Goal: Communication & Community: Answer question/provide support

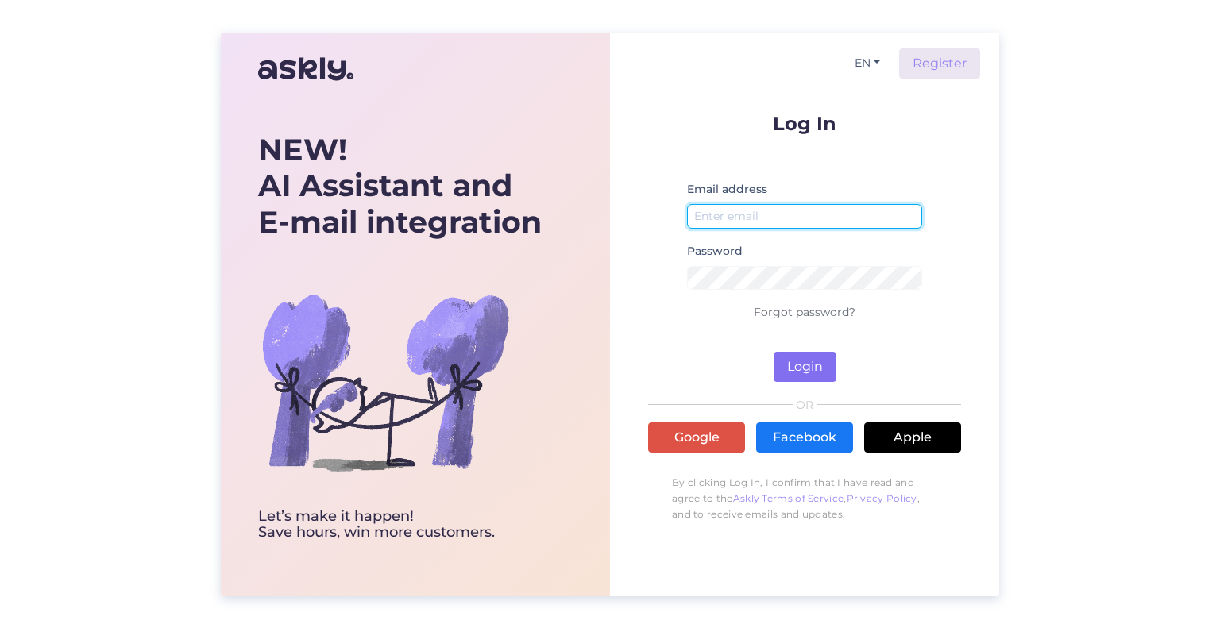
type input "[EMAIL_ADDRESS][DOMAIN_NAME]"
click at [820, 362] on button "Login" at bounding box center [805, 367] width 63 height 30
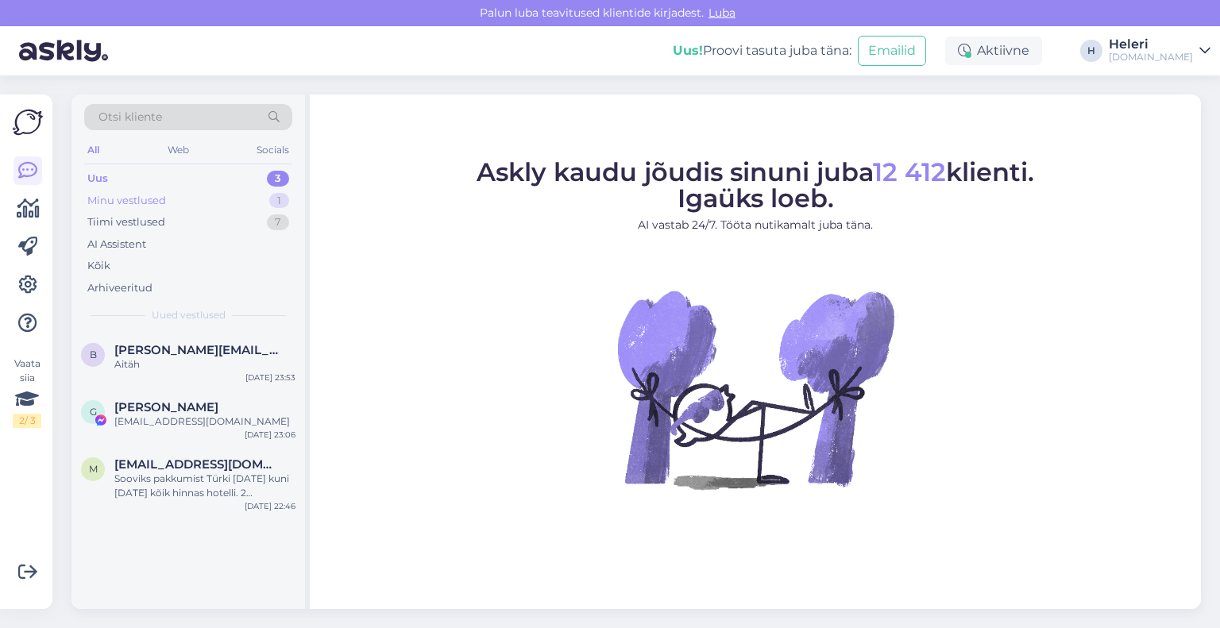
click at [160, 190] on div "Minu vestlused 1" at bounding box center [188, 201] width 208 height 22
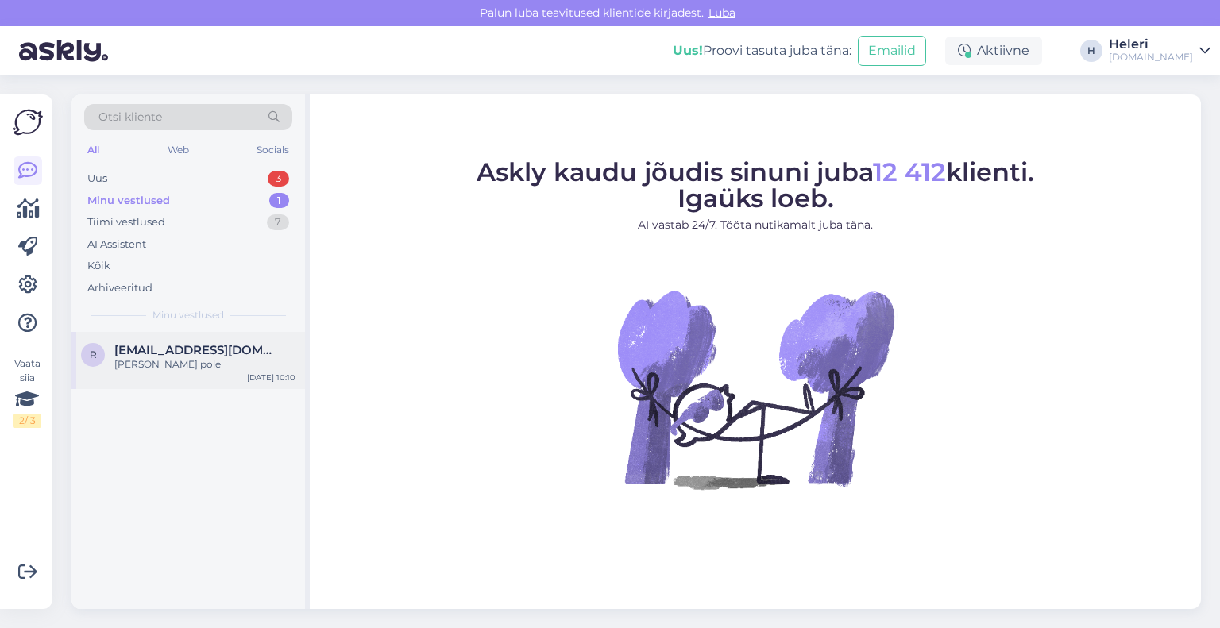
click at [184, 348] on span "[EMAIL_ADDRESS][DOMAIN_NAME]" at bounding box center [196, 350] width 165 height 14
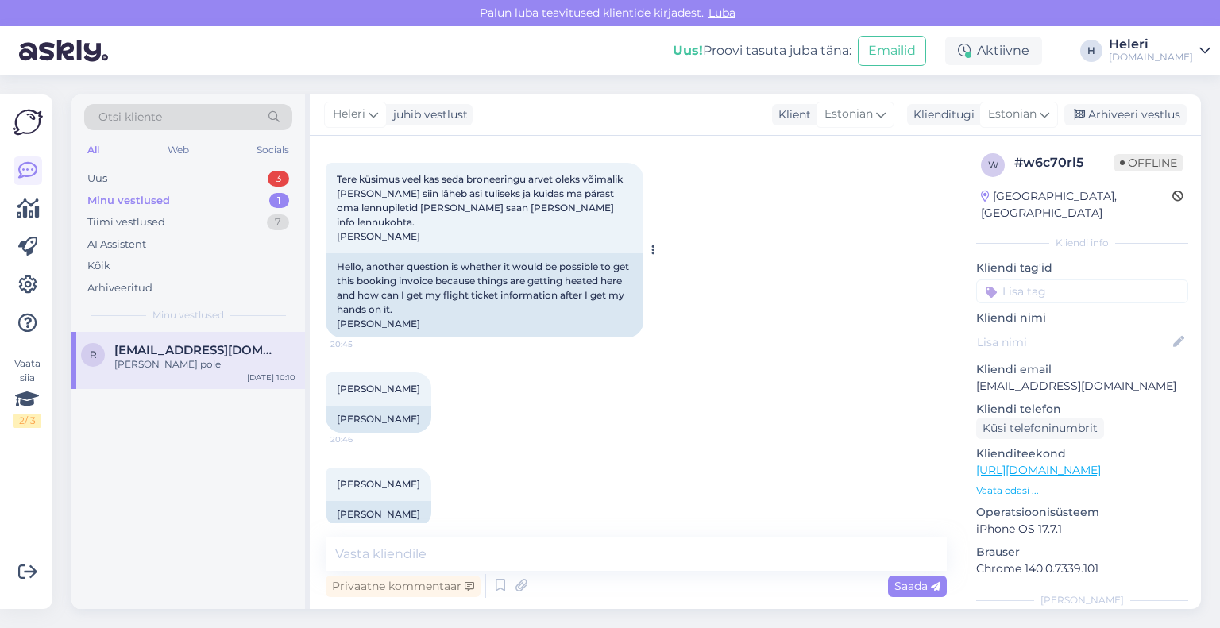
scroll to position [189, 0]
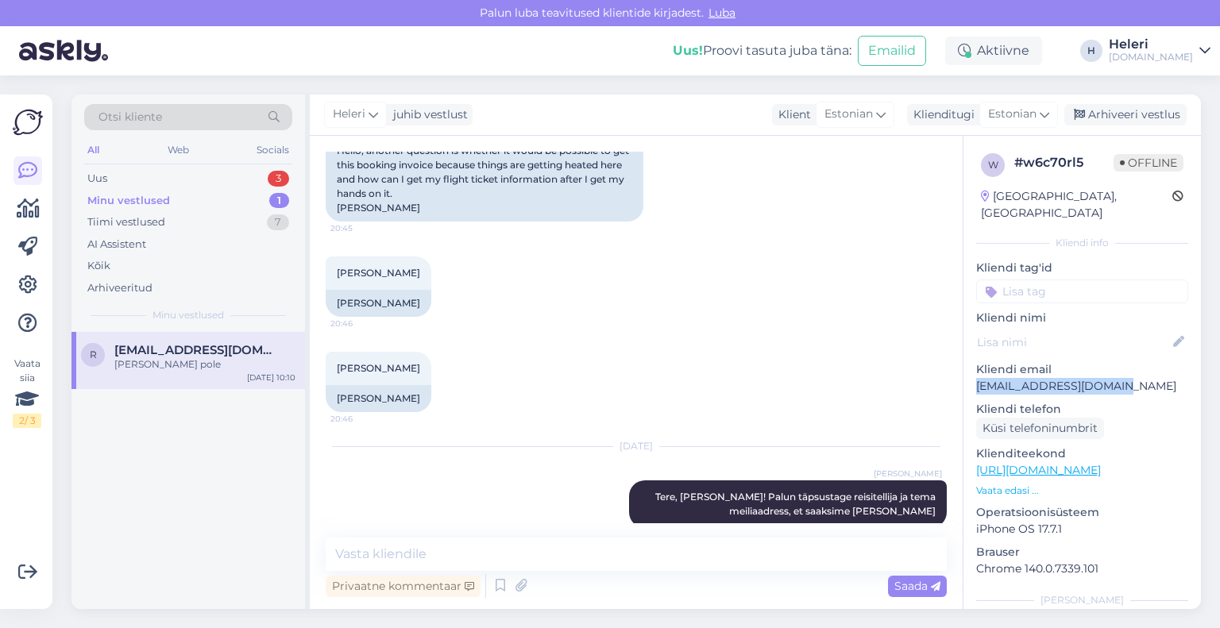
drag, startPoint x: 976, startPoint y: 372, endPoint x: 1141, endPoint y: 372, distance: 165.3
click at [1141, 378] on p "[EMAIL_ADDRESS][DOMAIN_NAME]" at bounding box center [1082, 386] width 212 height 17
copy p "[EMAIL_ADDRESS][DOMAIN_NAME]"
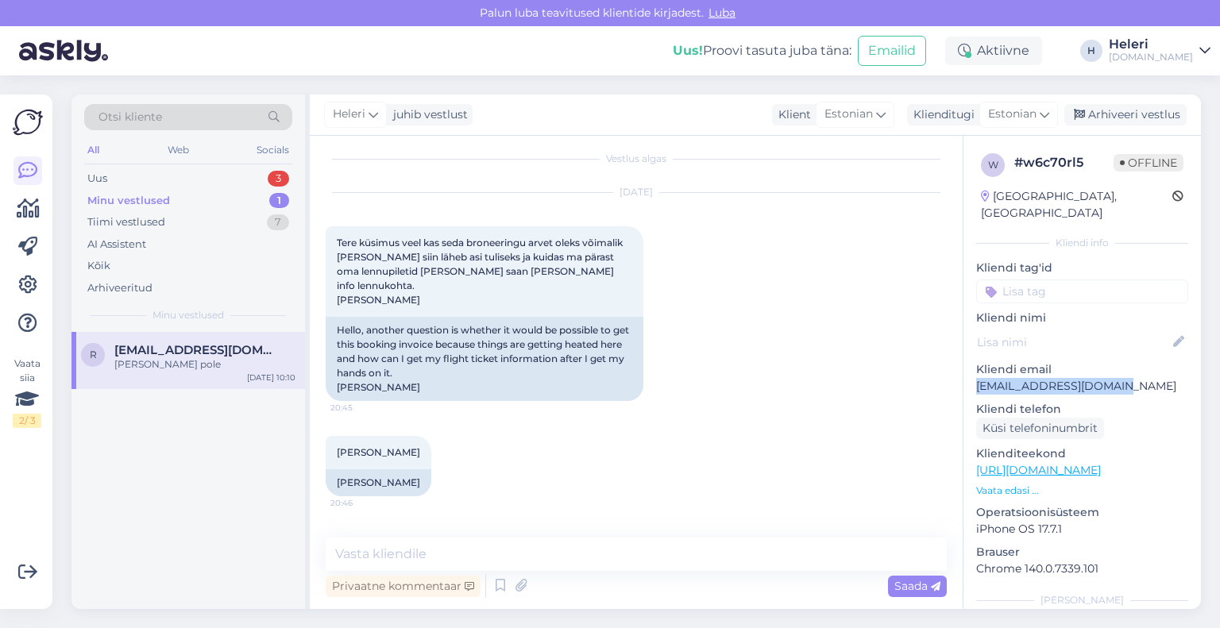
scroll to position [0, 0]
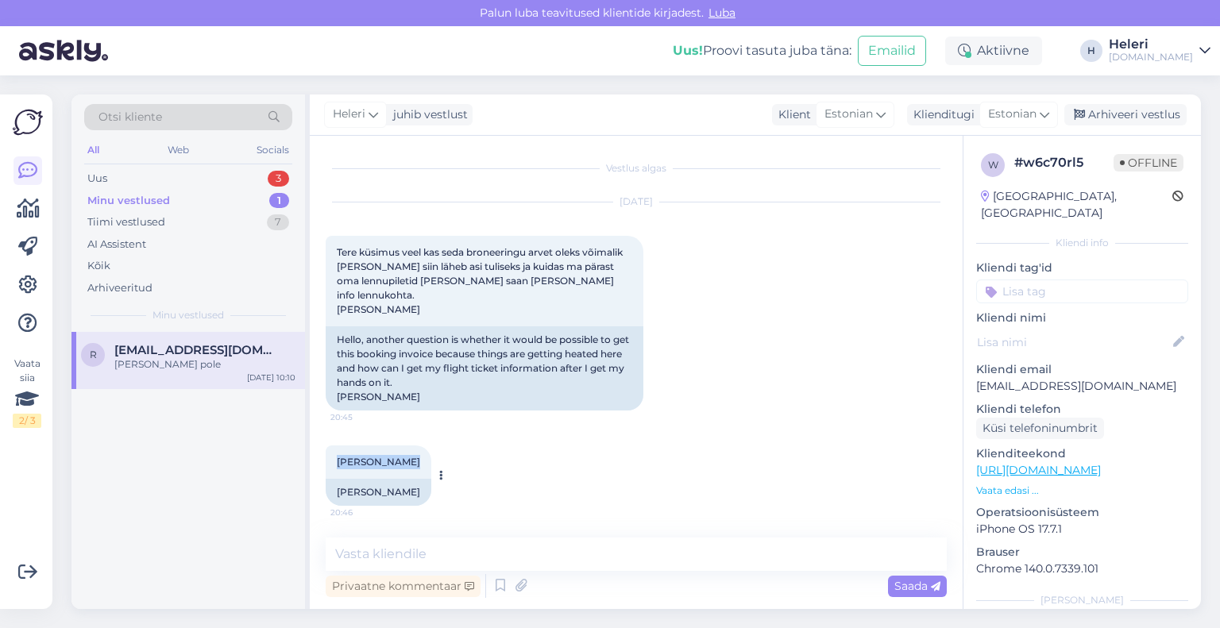
drag, startPoint x: 338, startPoint y: 447, endPoint x: 403, endPoint y: 450, distance: 65.2
click at [403, 450] on div "[PERSON_NAME] 20:46" at bounding box center [379, 462] width 106 height 33
copy span "[PERSON_NAME]"
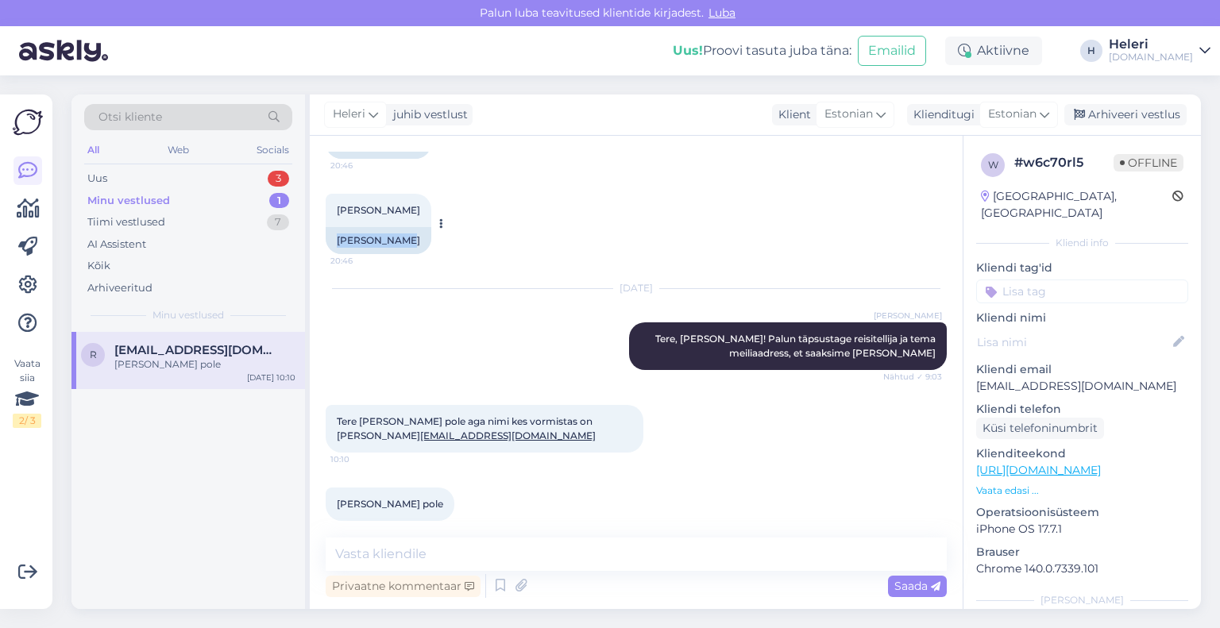
drag, startPoint x: 337, startPoint y: 227, endPoint x: 402, endPoint y: 227, distance: 65.1
click at [402, 227] on div "[PERSON_NAME]" at bounding box center [379, 240] width 106 height 27
click at [410, 228] on div "[PERSON_NAME]" at bounding box center [379, 240] width 106 height 27
drag, startPoint x: 408, startPoint y: 225, endPoint x: 309, endPoint y: 229, distance: 98.6
click at [310, 229] on div "Vestlus algas [DATE] Tere küsimus veel kas seda broneeringu arvet oleks võimali…" at bounding box center [636, 373] width 653 height 474
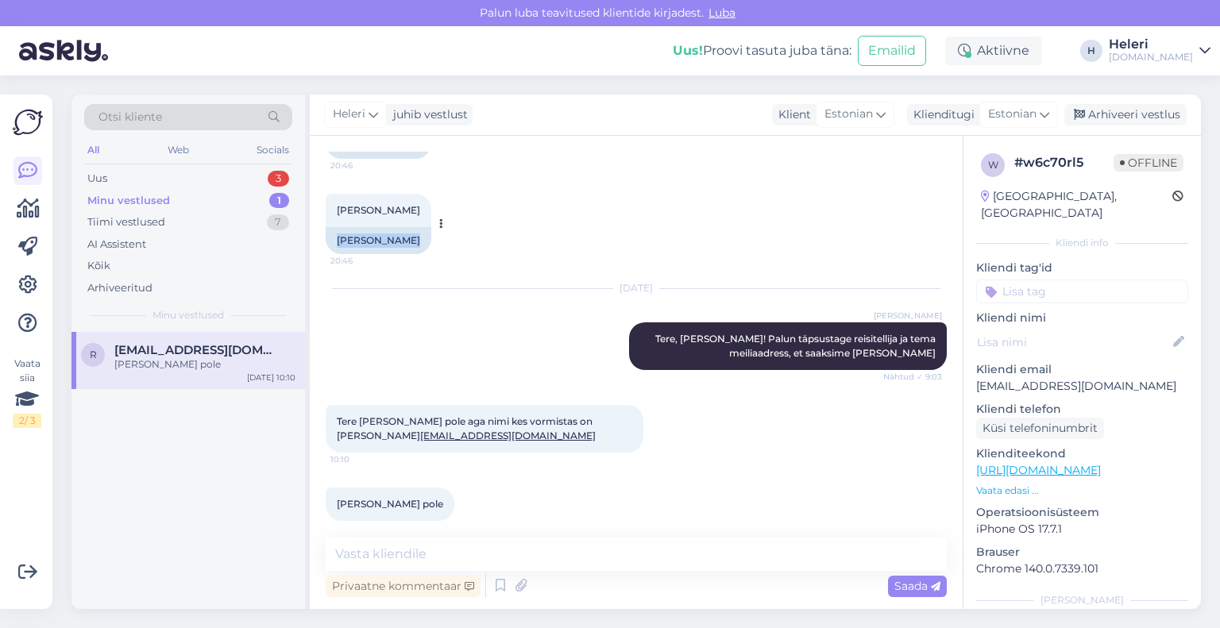
copy div "[PERSON_NAME]"
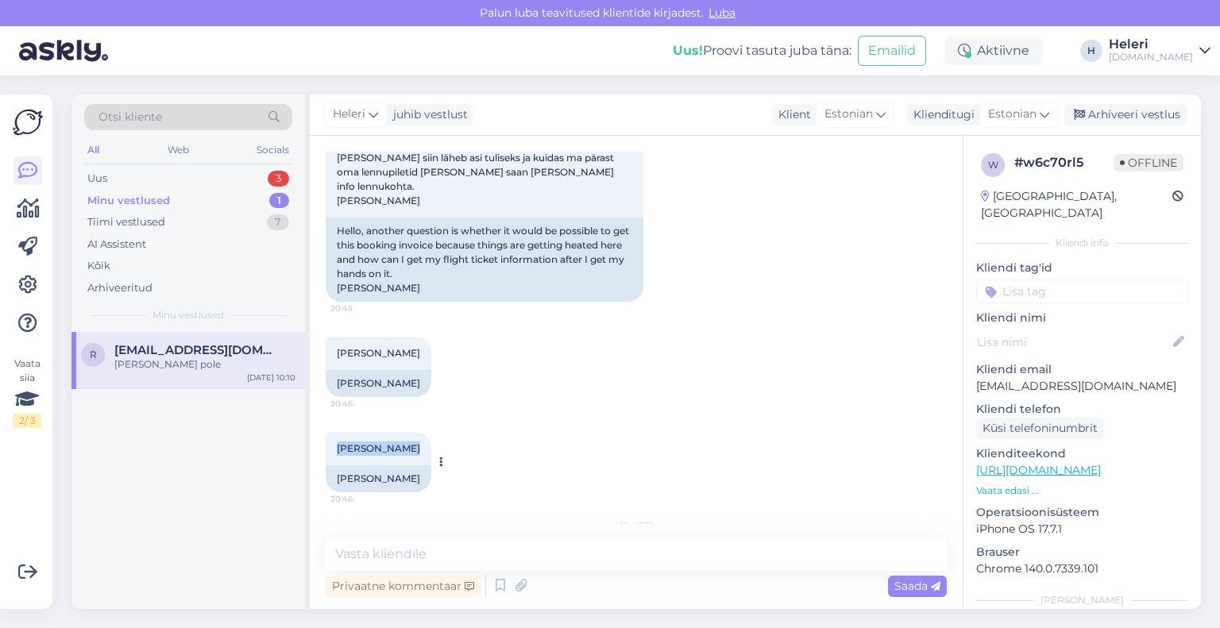
drag, startPoint x: 337, startPoint y: 435, endPoint x: 393, endPoint y: 435, distance: 56.4
click at [402, 443] on span "[PERSON_NAME]" at bounding box center [378, 449] width 83 height 12
copy span "[PERSON_NAME]"
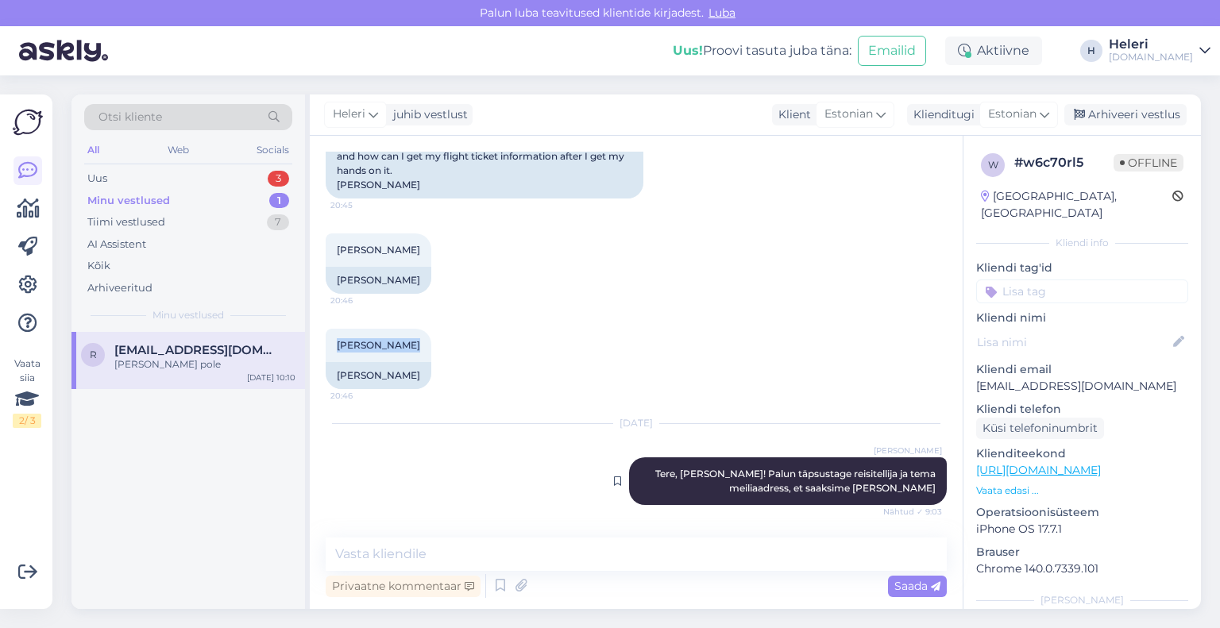
scroll to position [347, 0]
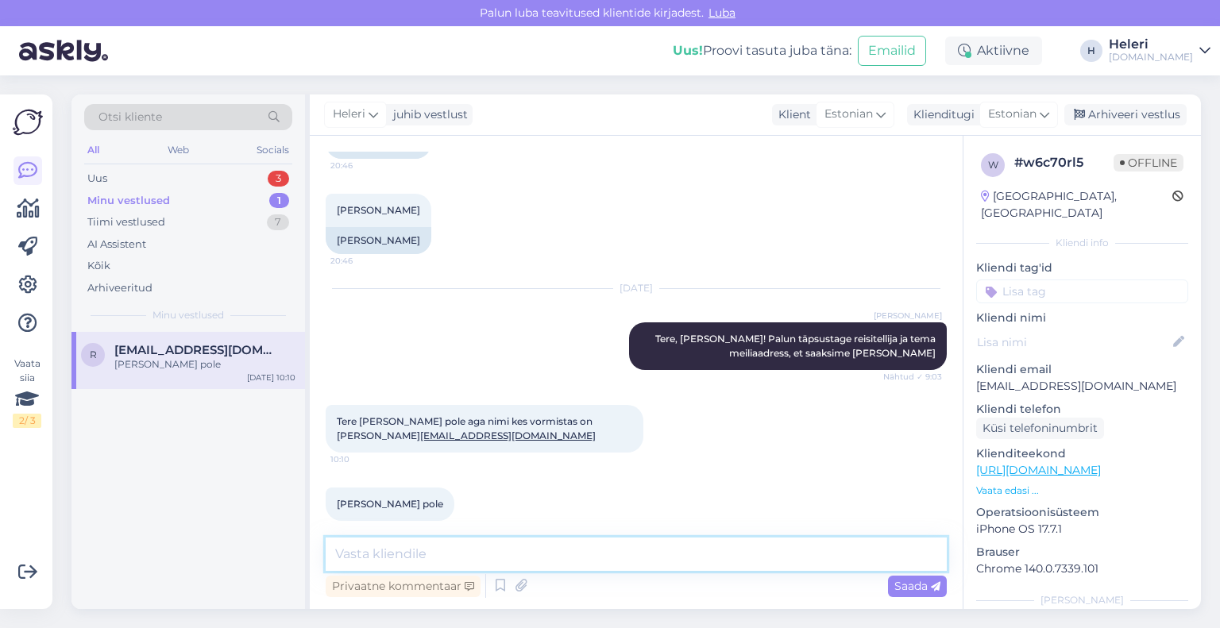
click at [514, 548] on textarea at bounding box center [636, 554] width 621 height 33
click at [525, 555] on textarea "Palun täpsustage kas teie olet üks nedet resiijatest?" at bounding box center [636, 554] width 621 height 33
drag, startPoint x: 563, startPoint y: 563, endPoint x: 674, endPoint y: 559, distance: 110.5
click at [674, 559] on textarea "Palun täpsustage kas [PERSON_NAME] üks nedet resiijatest?" at bounding box center [636, 554] width 621 height 33
type textarea "P"
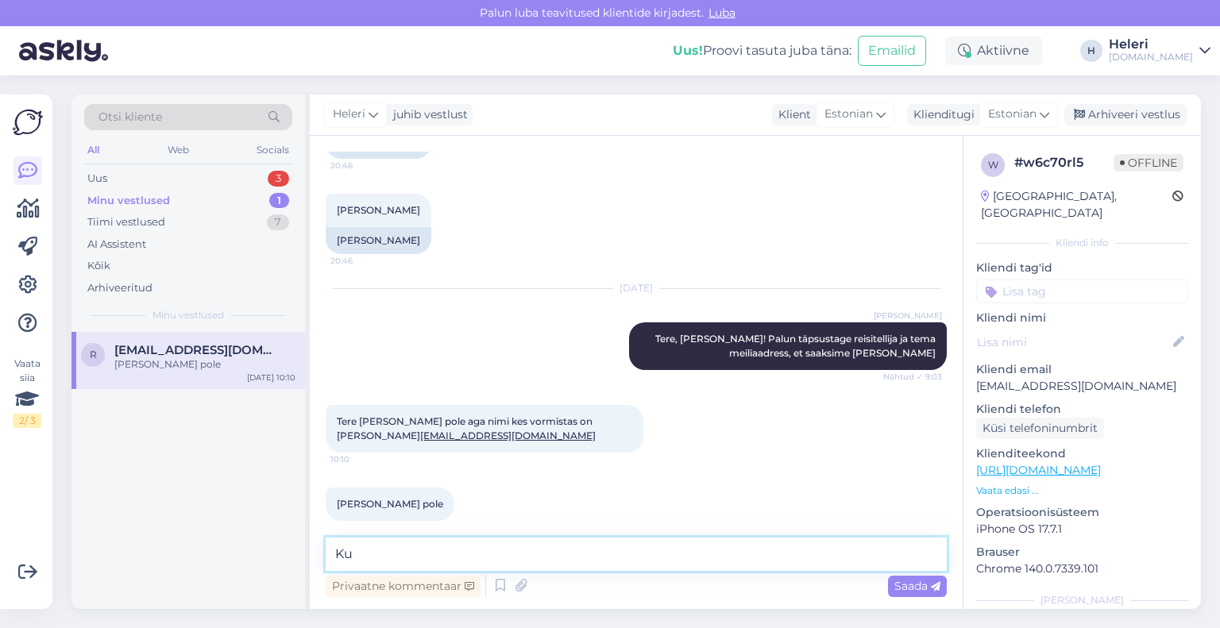
type textarea "K"
click at [582, 559] on textarea "Palun Täpsustage, kas [PERSON_NAME] üks nedet reisijatest?" at bounding box center [636, 554] width 621 height 33
drag, startPoint x: 607, startPoint y: 559, endPoint x: 566, endPoint y: 562, distance: 41.4
click at [566, 560] on textarea "Palun Täpsustage, kas [PERSON_NAME] üks nedet reisijatest?" at bounding box center [636, 554] width 621 height 33
click at [648, 559] on textarea "Palun Täpsustage, kas [PERSON_NAME] üks reisijatest?" at bounding box center [636, 554] width 621 height 33
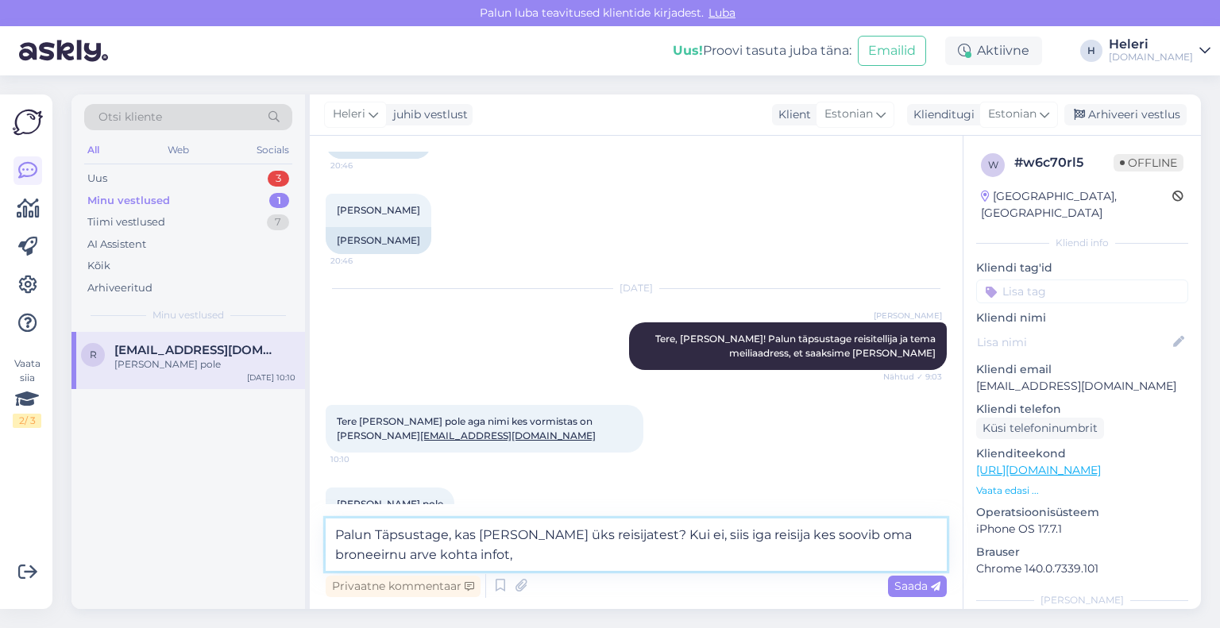
drag, startPoint x: 911, startPoint y: 536, endPoint x: 919, endPoint y: 542, distance: 9.7
click at [919, 541] on textarea "Palun Täpsustage, kas [PERSON_NAME] üks reisijatest? Kui ei, siis iga reisija k…" at bounding box center [636, 545] width 621 height 52
click at [449, 558] on textarea "Palun Täpsustage, kas [PERSON_NAME] üks reisijatest? Kui ei, siis iga reisija k…" at bounding box center [636, 545] width 621 height 52
click at [624, 559] on textarea "Palun Täpsustage, kas [PERSON_NAME] üks reisijatest? Kui ei, siis iga reisija k…" at bounding box center [636, 545] width 621 height 52
click at [624, 560] on textarea "Palun Täpsustage, kas [PERSON_NAME] üks reisijatest? Kui ei, siis iga reisija k…" at bounding box center [636, 545] width 621 height 52
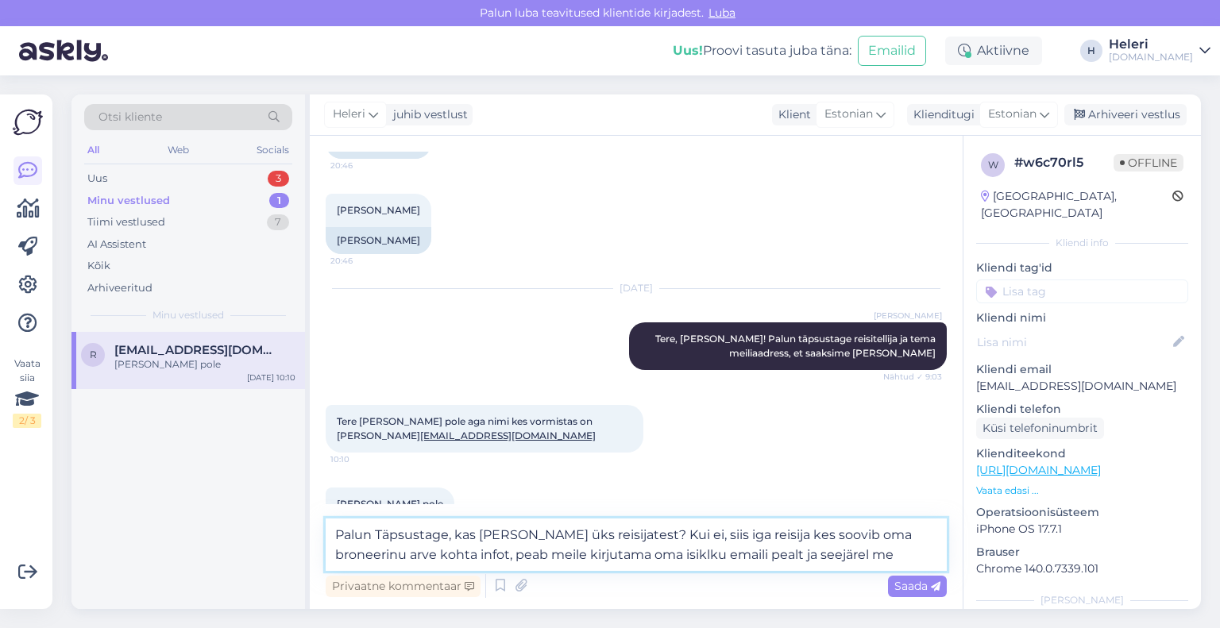
drag, startPoint x: 912, startPoint y: 539, endPoint x: 930, endPoint y: 543, distance: 18.5
click at [932, 543] on textarea "Palun Täpsustage, kas [PERSON_NAME] üks reisijatest? Kui ei, siis iga reisija k…" at bounding box center [636, 545] width 621 height 52
click at [378, 535] on textarea "Palun Täpsustage, kas [PERSON_NAME] üks reisijatest? Kui ei, siis iga reisija k…" at bounding box center [636, 545] width 621 height 52
click at [719, 537] on textarea "Palun täpsustage, kas [PERSON_NAME] üks reisijatest? Kui ei, siis iga reisija k…" at bounding box center [636, 545] width 621 height 52
drag, startPoint x: 723, startPoint y: 536, endPoint x: 699, endPoint y: 536, distance: 23.8
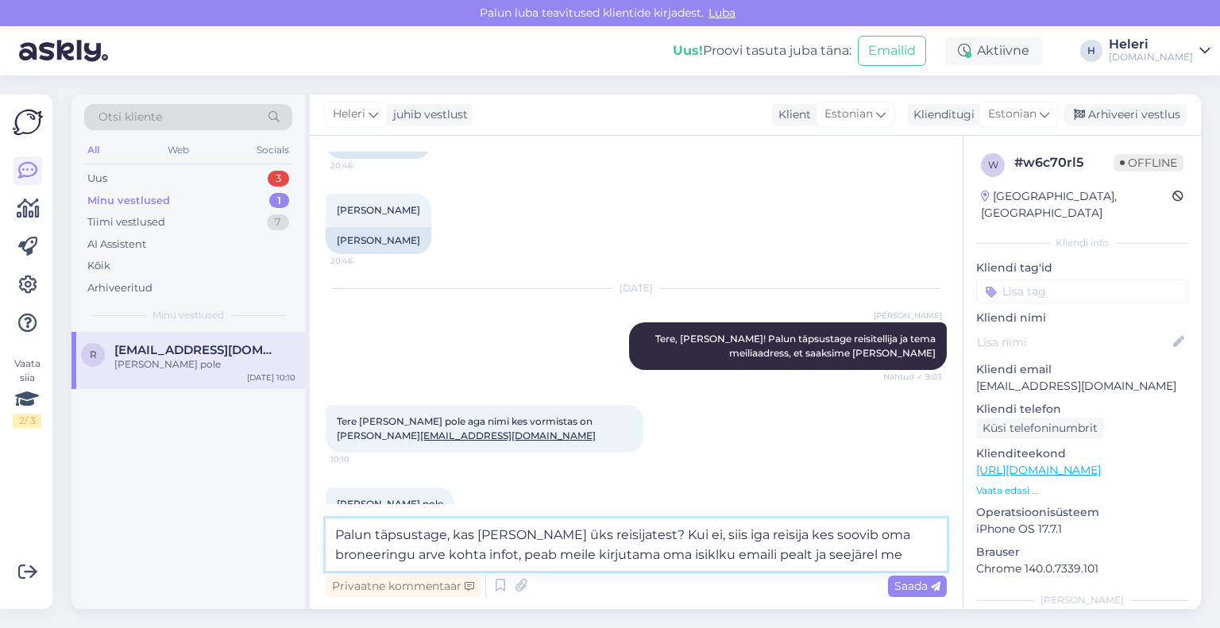
click at [699, 536] on textarea "Palun täpsustage, kas [PERSON_NAME] üks reisijatest? Kui ei, siis iga reisija k…" at bounding box center [636, 545] width 621 height 52
click at [737, 555] on textarea "Palun täpsustage, kas [PERSON_NAME] üks reisijatest? Kui ei, siis iga reisija k…" at bounding box center [636, 545] width 621 height 52
drag, startPoint x: 696, startPoint y: 558, endPoint x: 740, endPoint y: 556, distance: 44.5
click at [740, 556] on textarea "Palun täpsustage, kas [PERSON_NAME] üks reisijatest? Kui ei, siis iga reisija k…" at bounding box center [636, 545] width 621 height 52
click at [755, 559] on textarea "Palun täpsustage, kas [PERSON_NAME] üks reisijatest? Kui ei, siis iga reisija k…" at bounding box center [636, 545] width 621 height 52
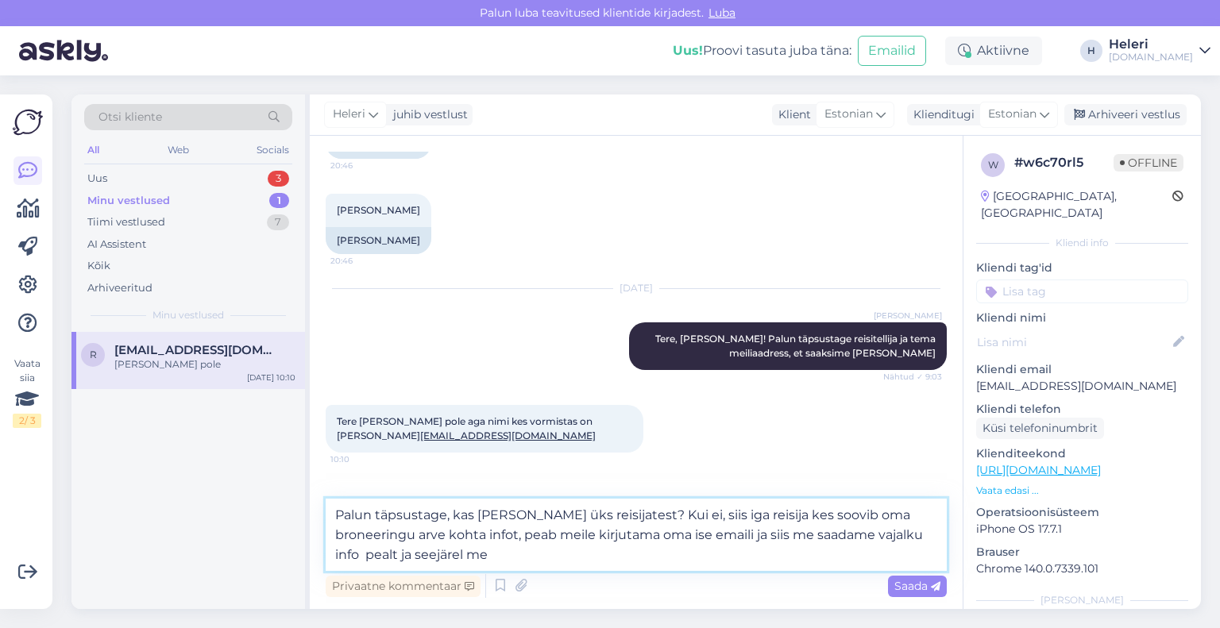
click at [914, 538] on textarea "Palun täpsustage, kas [PERSON_NAME] üks reisijatest? Kui ei, siis iga reisija k…" at bounding box center [636, 535] width 621 height 72
drag, startPoint x: 359, startPoint y: 556, endPoint x: 570, endPoint y: 562, distance: 211.4
click at [570, 562] on textarea "Palun täpsustage, kas [PERSON_NAME] üks reisijatest? Kui ei, siis iga reisija k…" at bounding box center [636, 535] width 621 height 72
click at [756, 539] on textarea "Palun täpsustage, kas [PERSON_NAME] üks reisijatest? Kui ei, siis iga reisija k…" at bounding box center [636, 535] width 621 height 72
click at [791, 539] on textarea "Palun täpsustage, kas [PERSON_NAME] üks reisijatest? Kui ei, siis iga reisija k…" at bounding box center [636, 535] width 621 height 72
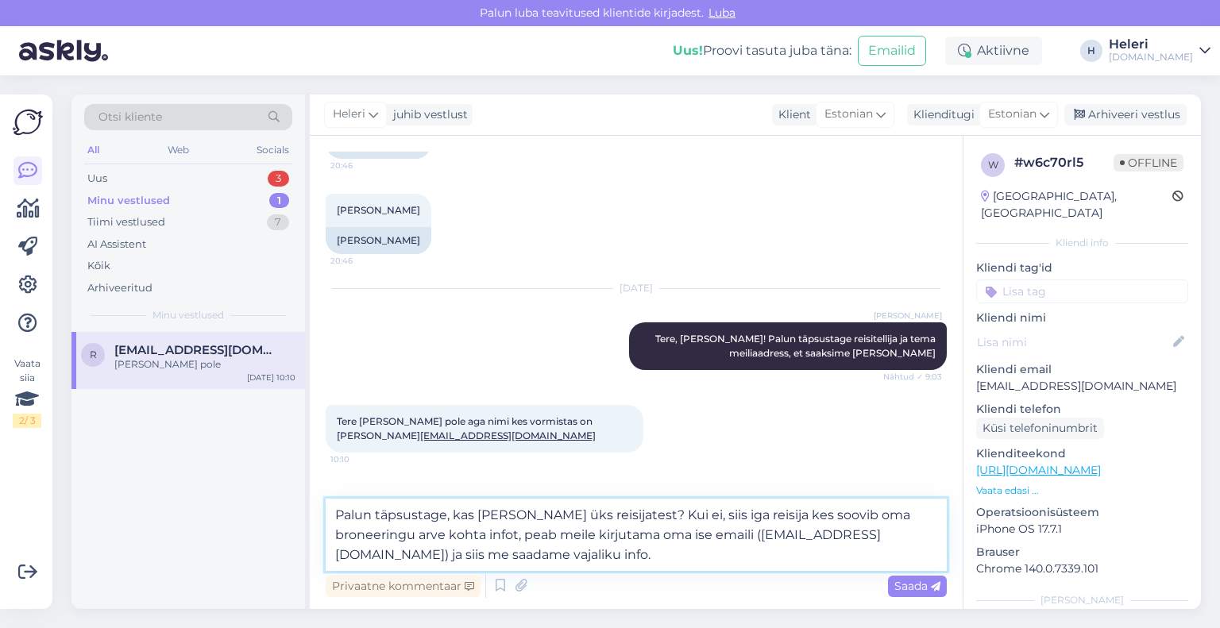
click at [760, 539] on textarea "Palun täpsustage, kas [PERSON_NAME] üks reisijatest? Kui ei, siis iga reisija k…" at bounding box center [636, 535] width 621 height 72
click at [757, 538] on textarea "Palun täpsustage, kas [PERSON_NAME] üks reisijatest? Kui ei, siis iga reisija k…" at bounding box center [636, 535] width 621 height 72
click at [474, 555] on textarea "Palun täpsustage, kas [PERSON_NAME] üks reisijatest? Kui ei, siis iga reisija k…" at bounding box center [636, 535] width 621 height 72
drag, startPoint x: 450, startPoint y: 554, endPoint x: 400, endPoint y: 556, distance: 50.1
click at [400, 556] on textarea "Palun täpsustage, kas [PERSON_NAME] üks reisijatest? Kui ei, siis iga reisija k…" at bounding box center [636, 535] width 621 height 72
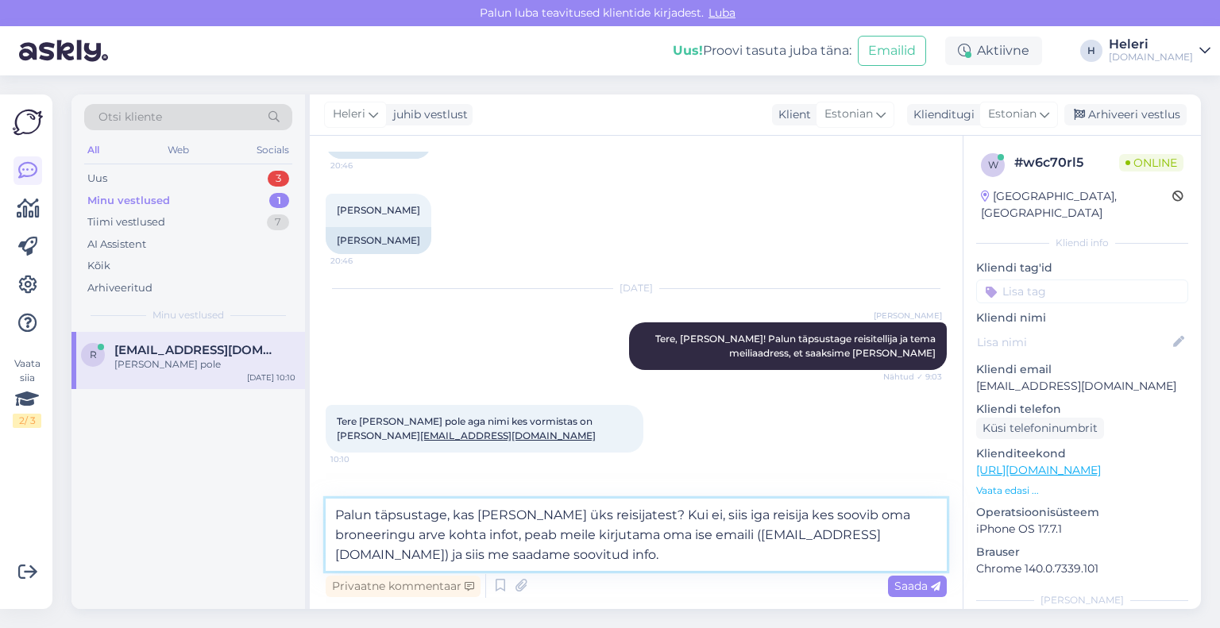
click at [500, 555] on textarea "Palun täpsustage, kas [PERSON_NAME] üks reisijatest? Kui ei, siis iga reisija k…" at bounding box center [636, 535] width 621 height 72
click at [693, 559] on textarea "Palun täpsustage, kas [PERSON_NAME] üks reisijatest? Kui ei, siis iga reisija k…" at bounding box center [636, 535] width 621 height 72
drag, startPoint x: 486, startPoint y: 555, endPoint x: 837, endPoint y: 583, distance: 352.3
click at [837, 583] on div "Palun täpsustage, kas [PERSON_NAME] üks reisijatest? Kui ei, siis iga reisija k…" at bounding box center [636, 550] width 621 height 102
click at [334, 555] on textarea "Palun täpsustage, kas [PERSON_NAME] üks reisijatest? Kui ei, siis iga reisija k…" at bounding box center [636, 535] width 621 height 72
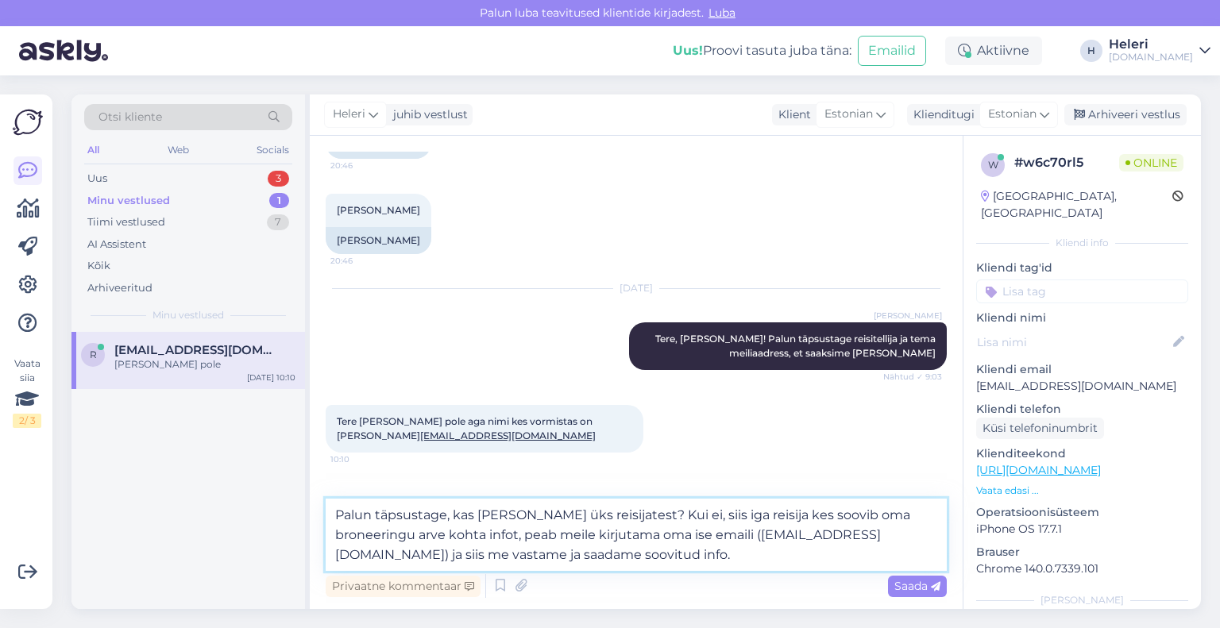
click at [585, 557] on textarea "Palun täpsustage, kas [PERSON_NAME] üks reisijatest? Kui ei, siis iga reisija k…" at bounding box center [636, 535] width 621 height 72
type textarea "Palun täpsustage, kas [PERSON_NAME] üks reisijatest? Kui ei, siis iga reisija k…"
click at [916, 588] on span "Saada" at bounding box center [918, 586] width 46 height 14
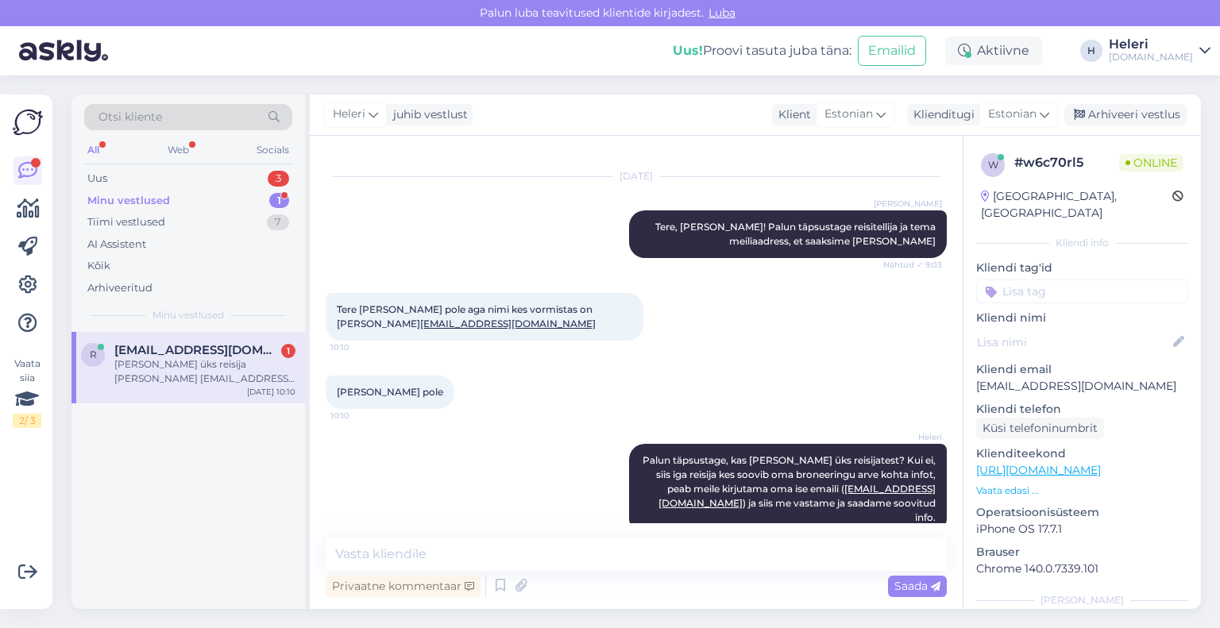
scroll to position [528, 0]
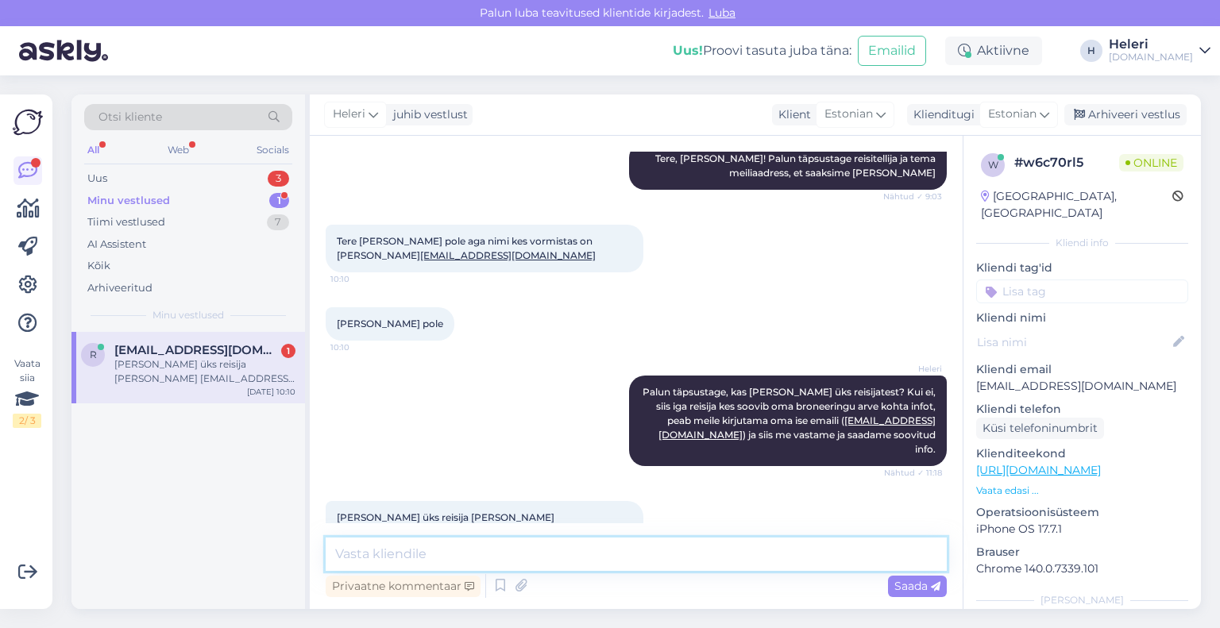
click at [542, 549] on textarea at bounding box center [636, 554] width 621 height 33
type textarea "j"
type textarea "J"
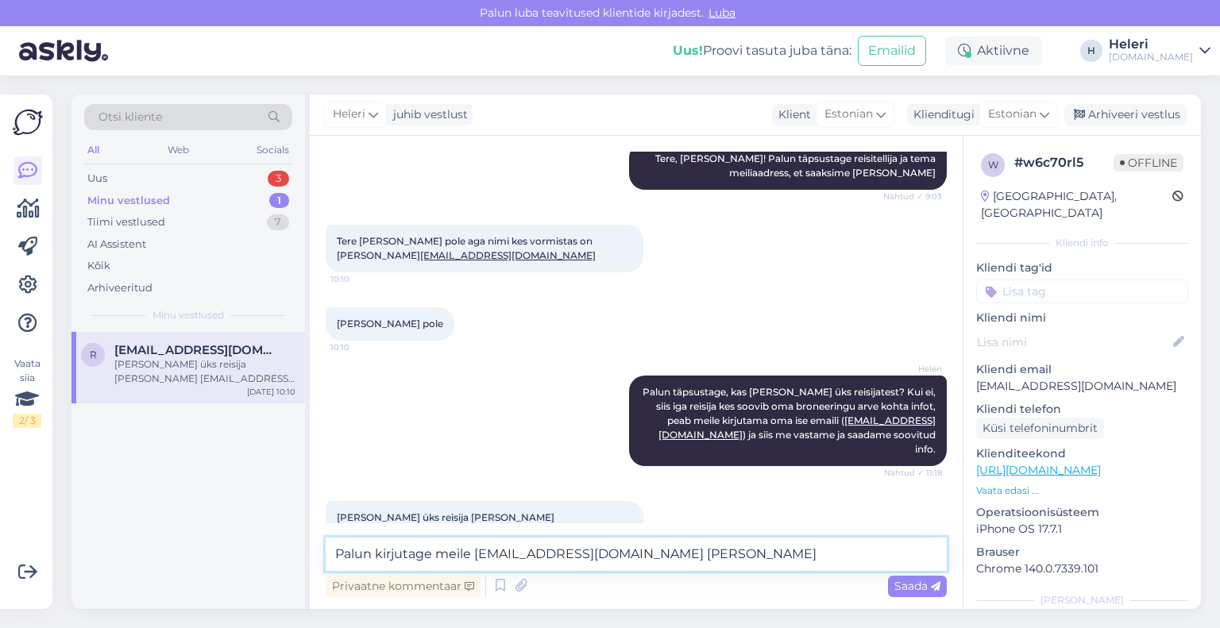
drag, startPoint x: 573, startPoint y: 559, endPoint x: 699, endPoint y: 555, distance: 126.4
click at [699, 554] on textarea "Palun kirjutage meile [EMAIL_ADDRESS][DOMAIN_NAME] [PERSON_NAME]" at bounding box center [636, 554] width 621 height 33
click at [644, 501] on div at bounding box center [651, 525] width 14 height 48
drag, startPoint x: 572, startPoint y: 559, endPoint x: 678, endPoint y: 555, distance: 105.7
click at [678, 555] on textarea "Palun kirjutage meile [EMAIL_ADDRESS][DOMAIN_NAME] [PERSON_NAME]" at bounding box center [636, 554] width 621 height 33
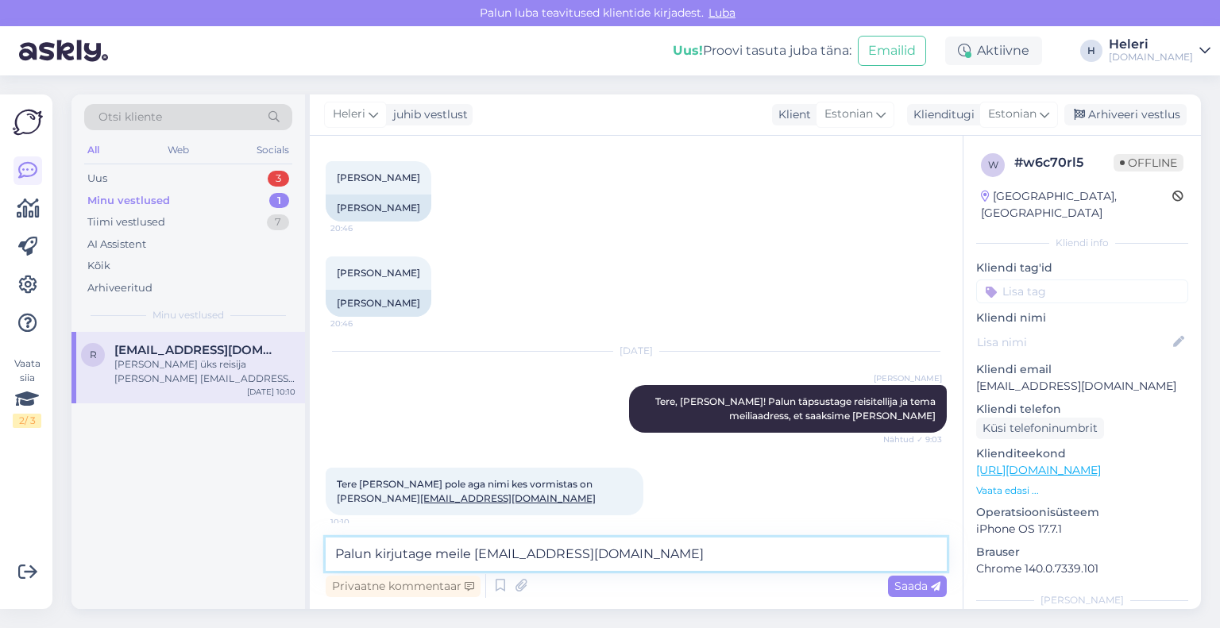
scroll to position [210, 0]
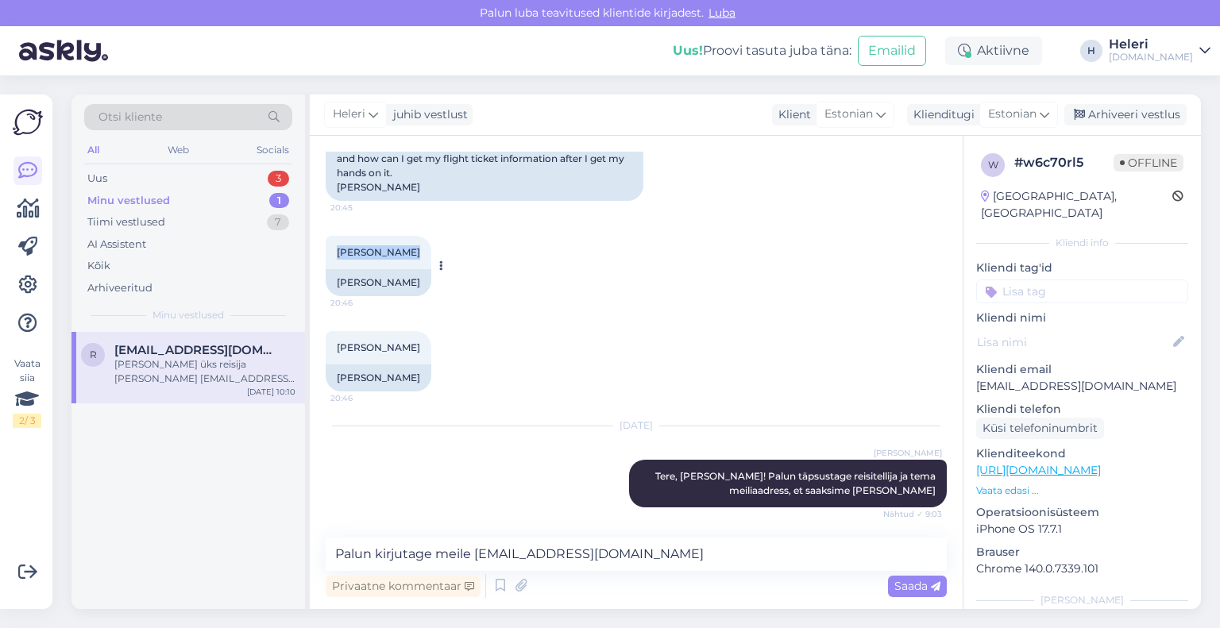
drag, startPoint x: 365, startPoint y: 238, endPoint x: 415, endPoint y: 241, distance: 49.4
click at [415, 241] on div "[PERSON_NAME] 20:46" at bounding box center [379, 252] width 106 height 33
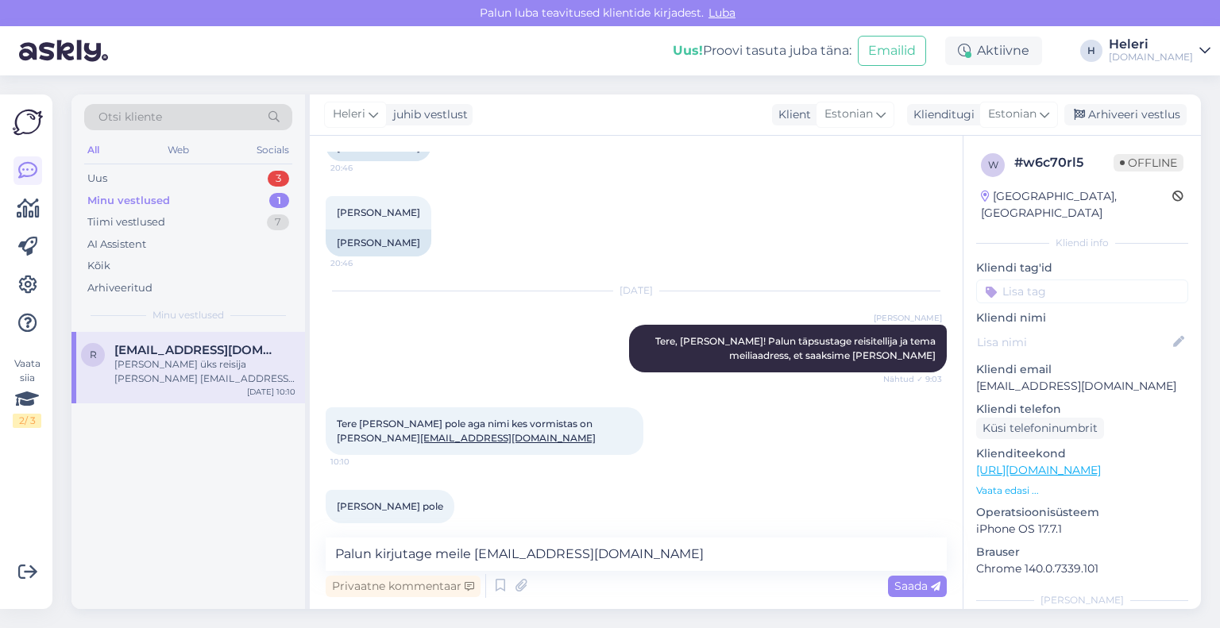
scroll to position [528, 0]
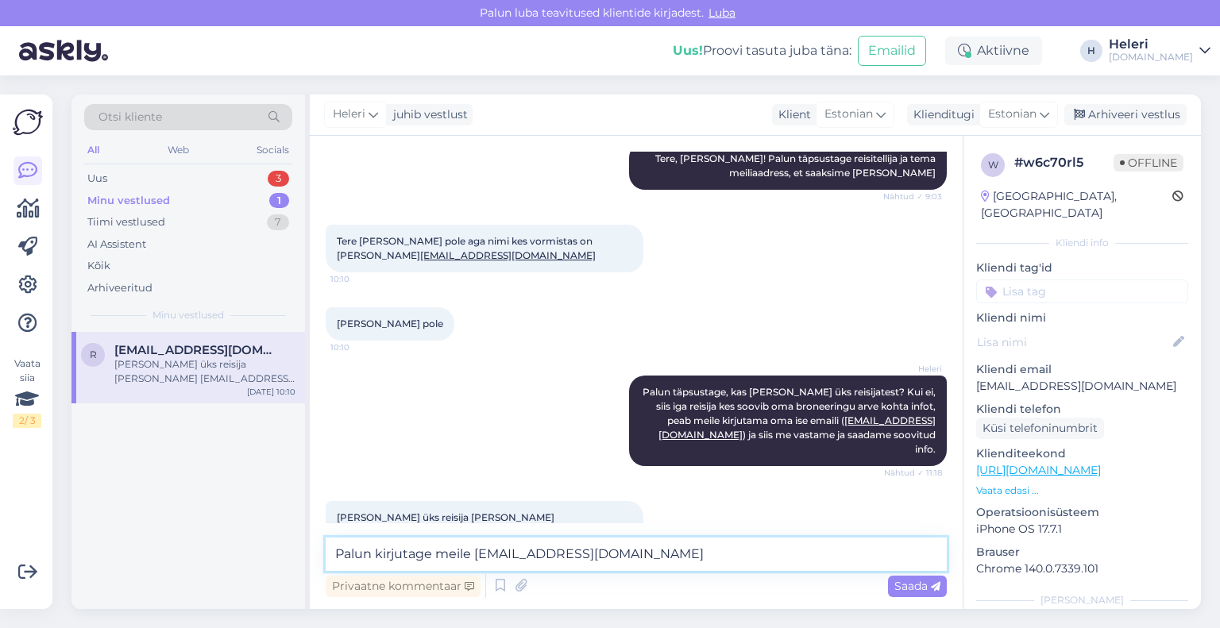
click at [583, 550] on textarea "Palun kirjutage meile [EMAIL_ADDRESS][DOMAIN_NAME]" at bounding box center [636, 554] width 621 height 33
drag, startPoint x: 477, startPoint y: 554, endPoint x: 668, endPoint y: 555, distance: 191.5
click at [668, 555] on textarea "Palun kirjutage meile [EMAIL_ADDRESS][DOMAIN_NAME]" at bounding box center [636, 554] width 621 height 33
type textarea "Palun kirjutage meile"
click at [553, 562] on textarea "Palun kirjutage meile" at bounding box center [636, 554] width 621 height 33
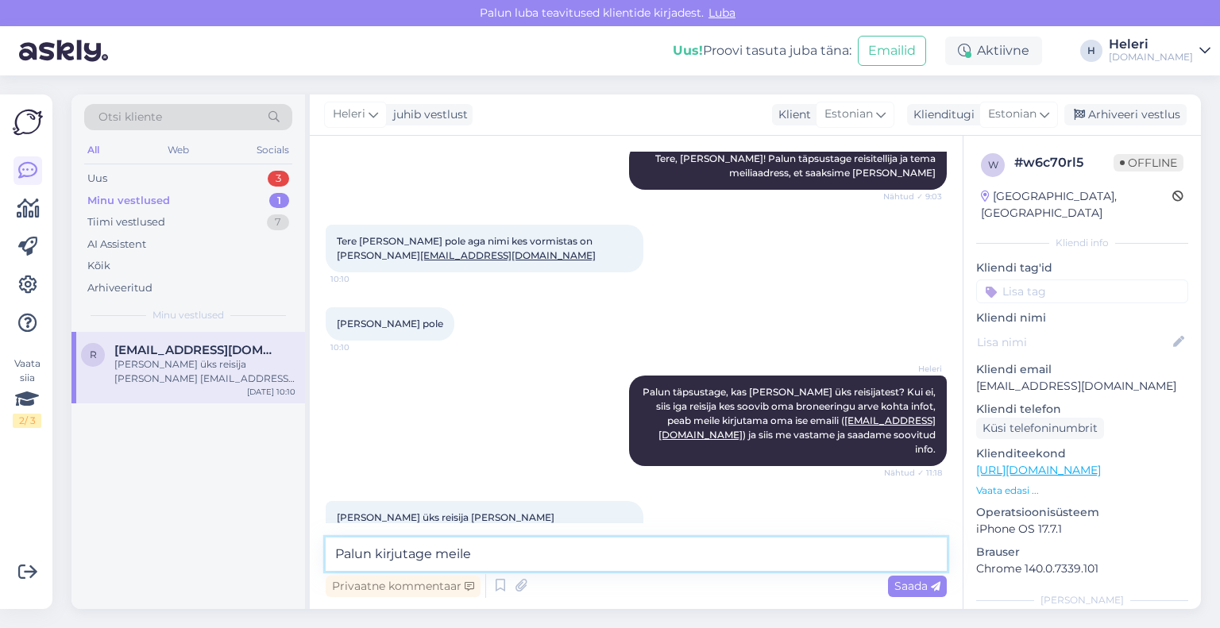
drag, startPoint x: 499, startPoint y: 558, endPoint x: 277, endPoint y: 552, distance: 221.7
click at [277, 552] on div "Otsi kliente All Web Socials Uus 3 Minu vestlused 1 Tiimi vestlused 7 AI Assist…" at bounding box center [637, 352] width 1130 height 515
click at [458, 552] on textarea at bounding box center [636, 554] width 621 height 33
drag, startPoint x: 436, startPoint y: 489, endPoint x: 500, endPoint y: 490, distance: 63.6
click at [500, 512] on span "[PERSON_NAME] üks reisija [PERSON_NAME] [EMAIL_ADDRESS][DOMAIN_NAME]" at bounding box center [446, 525] width 218 height 26
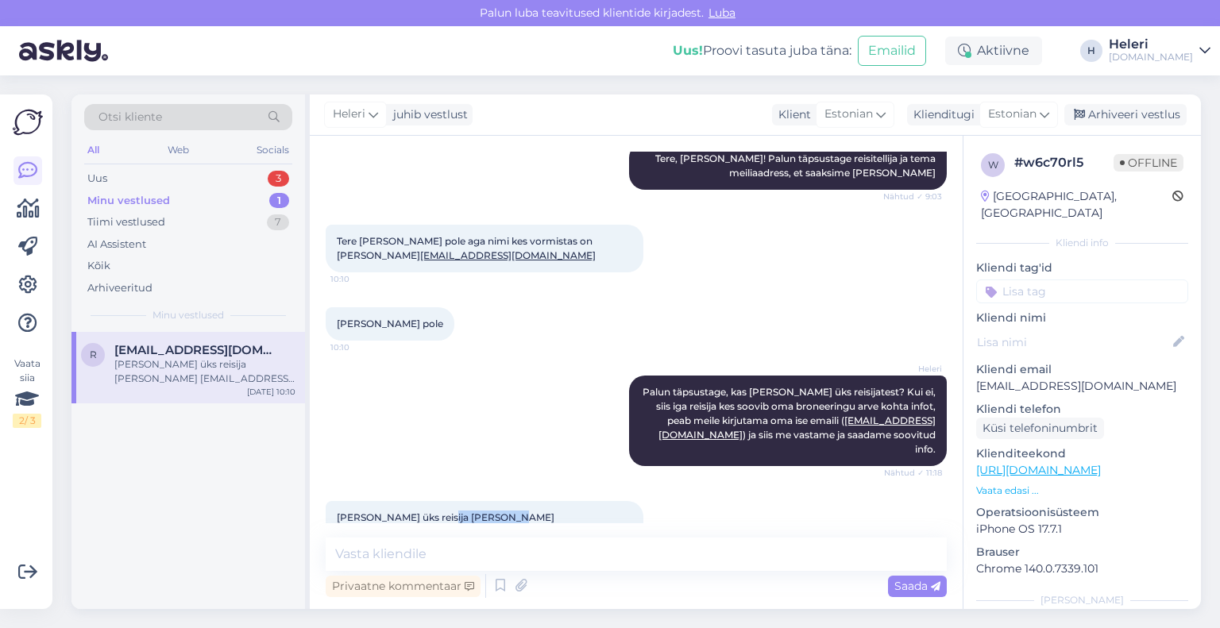
copy span "[PERSON_NAME]"
click at [464, 553] on textarea at bounding box center [636, 554] width 621 height 33
click at [508, 550] on textarea at bounding box center [636, 554] width 621 height 33
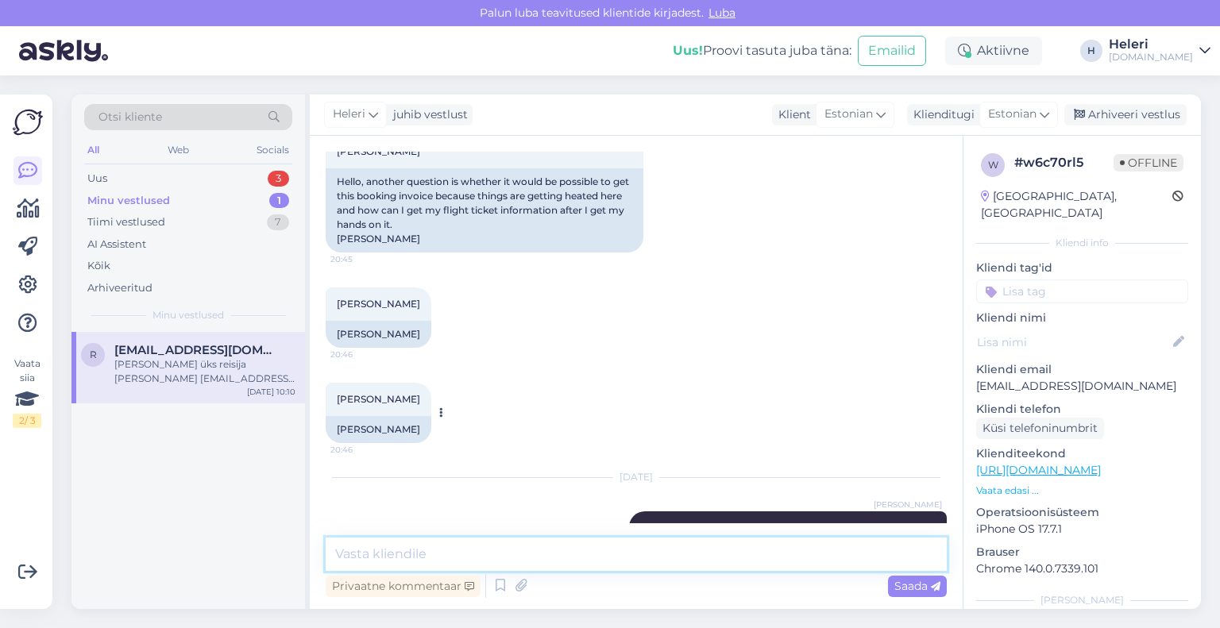
scroll to position [159, 0]
click at [340, 297] on span "[PERSON_NAME]" at bounding box center [378, 303] width 83 height 12
drag, startPoint x: 336, startPoint y: 288, endPoint x: 422, endPoint y: 288, distance: 85.8
click at [422, 288] on div "[PERSON_NAME] 20:46 [PERSON_NAME]" at bounding box center [379, 317] width 106 height 60
drag, startPoint x: 378, startPoint y: 298, endPoint x: 353, endPoint y: 292, distance: 26.0
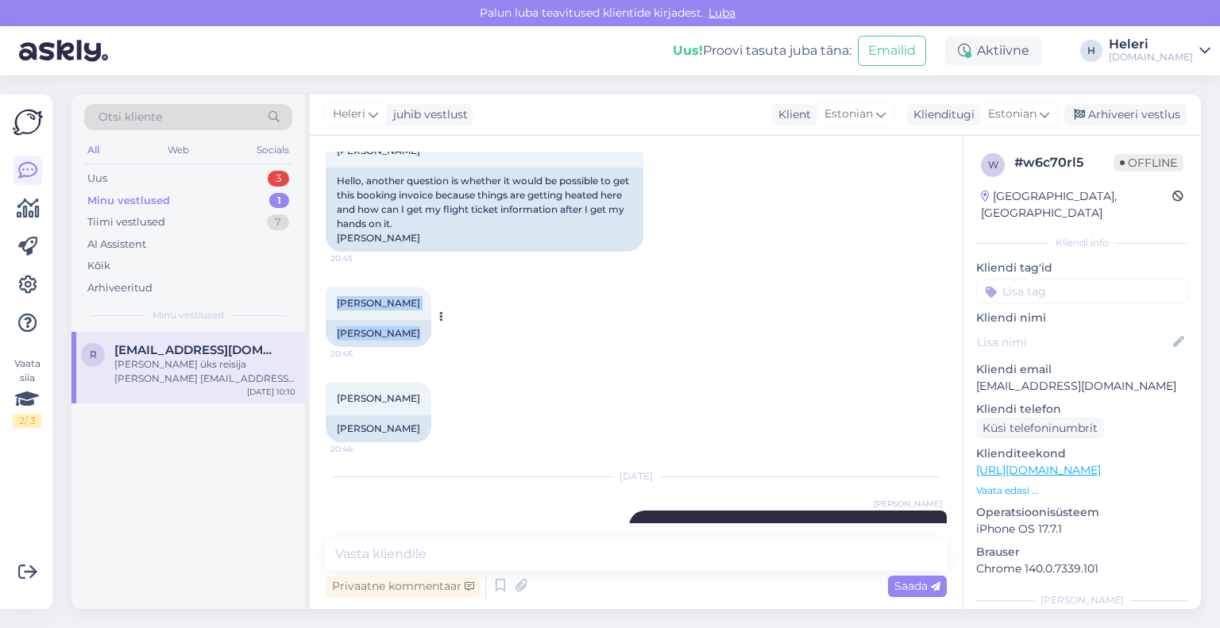
click at [377, 298] on div "[PERSON_NAME] 20:46" at bounding box center [379, 303] width 106 height 33
click at [340, 297] on span "[PERSON_NAME]" at bounding box center [378, 303] width 83 height 12
drag, startPoint x: 337, startPoint y: 288, endPoint x: 403, endPoint y: 286, distance: 66.0
click at [403, 287] on div "[PERSON_NAME] 20:46" at bounding box center [379, 303] width 106 height 33
drag, startPoint x: 346, startPoint y: 382, endPoint x: 407, endPoint y: 382, distance: 60.4
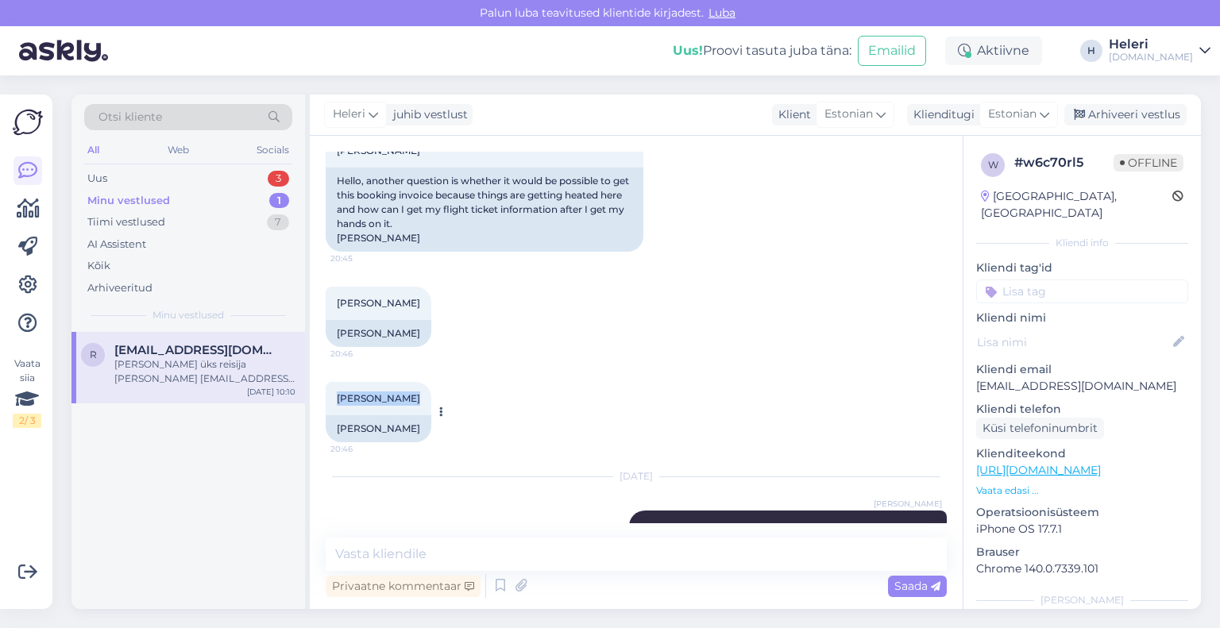
click at [407, 382] on div "[PERSON_NAME] 20:46" at bounding box center [379, 398] width 106 height 33
click at [455, 547] on textarea at bounding box center [636, 554] width 621 height 33
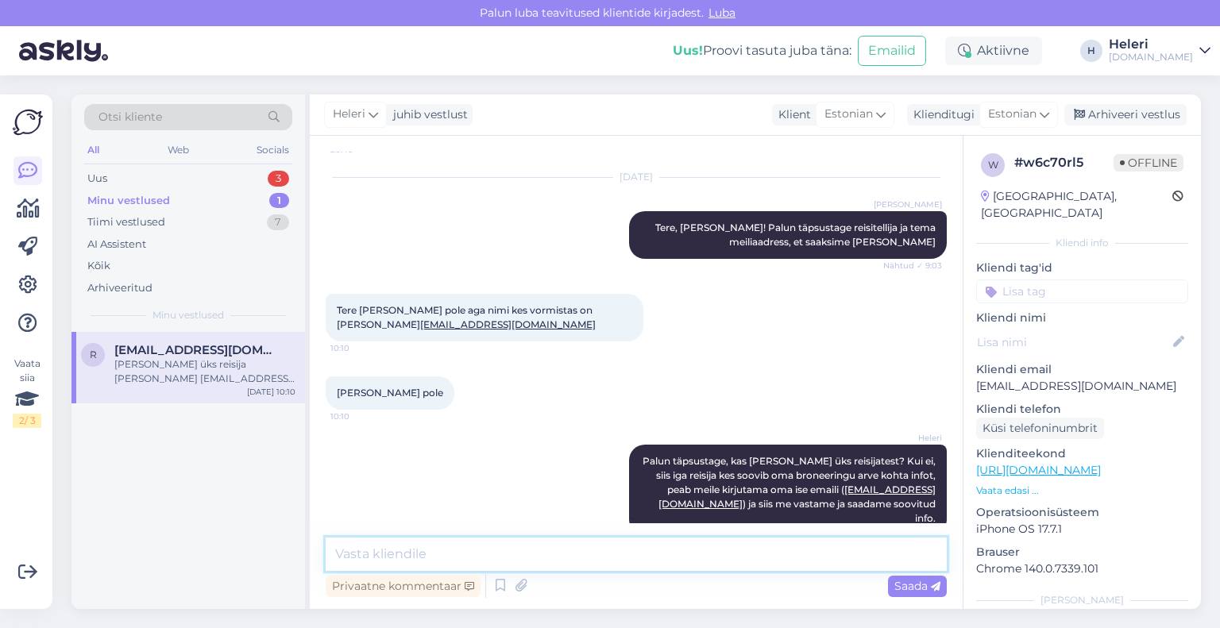
scroll to position [528, 0]
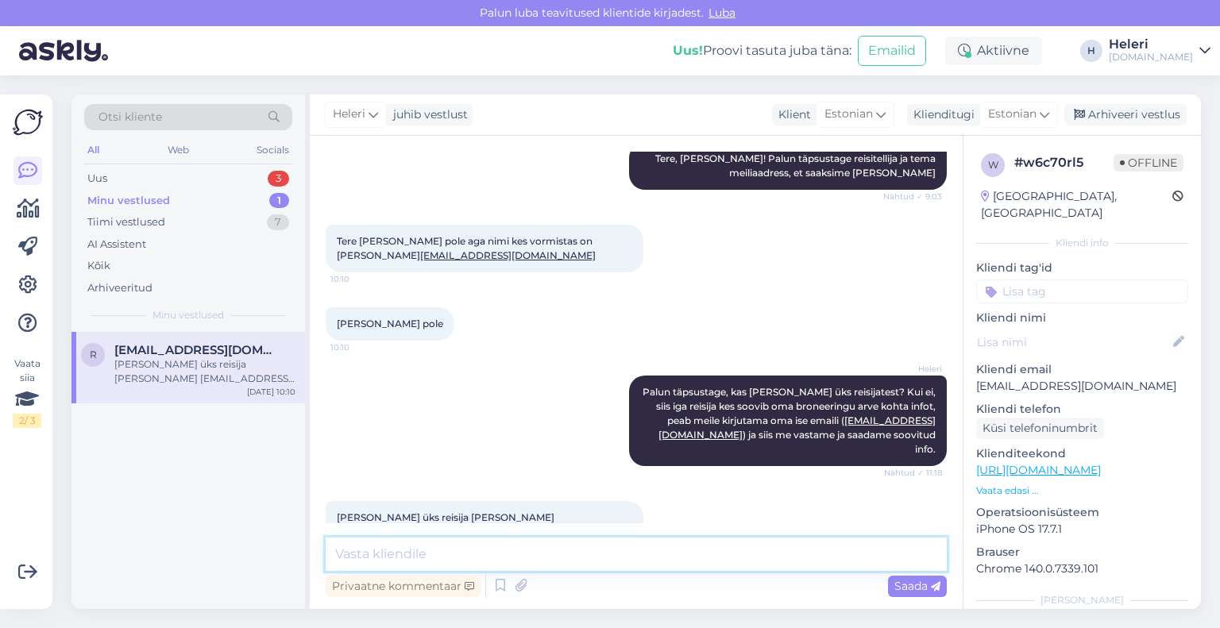
click at [569, 557] on textarea at bounding box center [636, 554] width 621 height 33
drag, startPoint x: 479, startPoint y: 557, endPoint x: 487, endPoint y: 561, distance: 8.9
click at [487, 561] on textarea "Teie [PERSON_NAME] broneeirngus Valdur Joosepiga ja" at bounding box center [636, 554] width 621 height 33
click at [651, 555] on textarea "Teie [PERSON_NAME] broneeringus Valdur Joosepiga ja" at bounding box center [636, 554] width 621 height 33
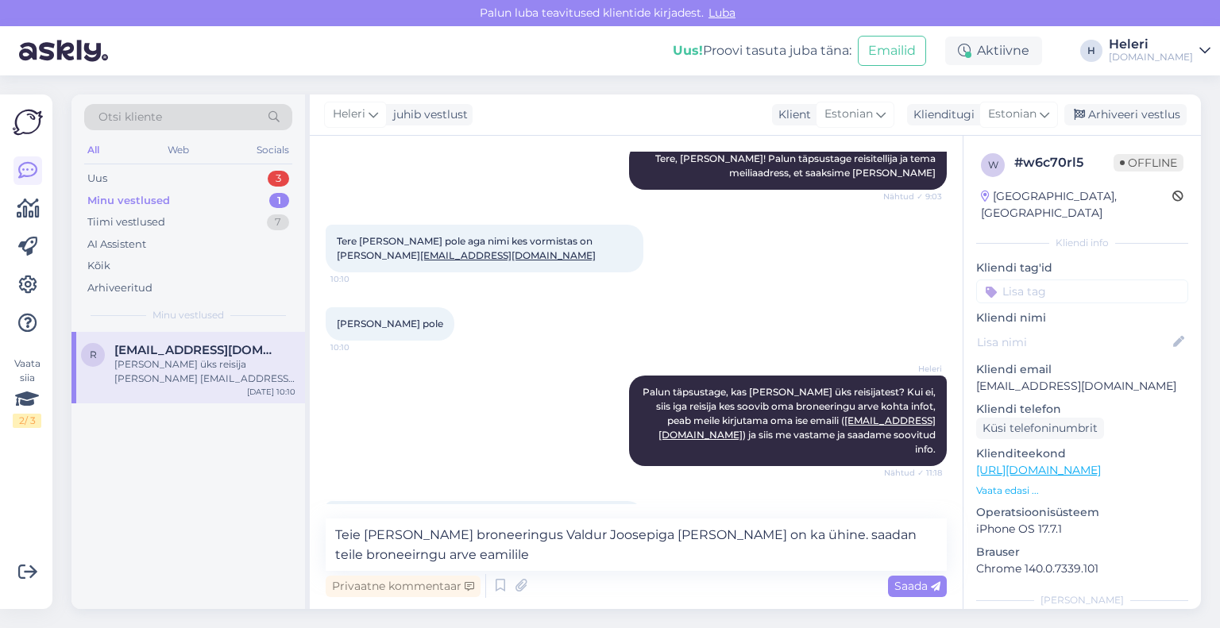
drag, startPoint x: 504, startPoint y: 489, endPoint x: 629, endPoint y: 490, distance: 125.5
click at [639, 501] on div "[PERSON_NAME] üks reisija [PERSON_NAME] [PERSON_NAME][EMAIL_ADDRESS][DOMAIN_NAM…" at bounding box center [485, 525] width 318 height 48
copy div "[EMAIL_ADDRESS][DOMAIN_NAME] 11:20"
paste textarea "[EMAIL_ADDRESS][DOMAIN_NAME]"
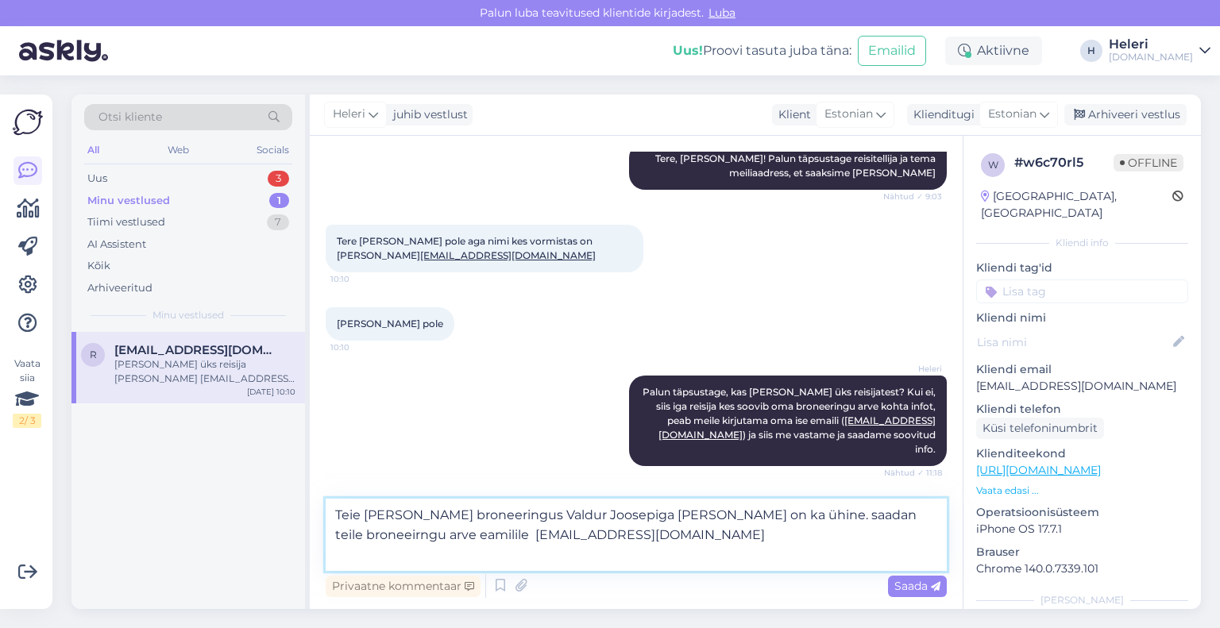
click at [578, 534] on textarea "Teie [PERSON_NAME] broneeringus Valdur Joosepiga [PERSON_NAME] on ka ühine. saa…" at bounding box center [636, 535] width 621 height 72
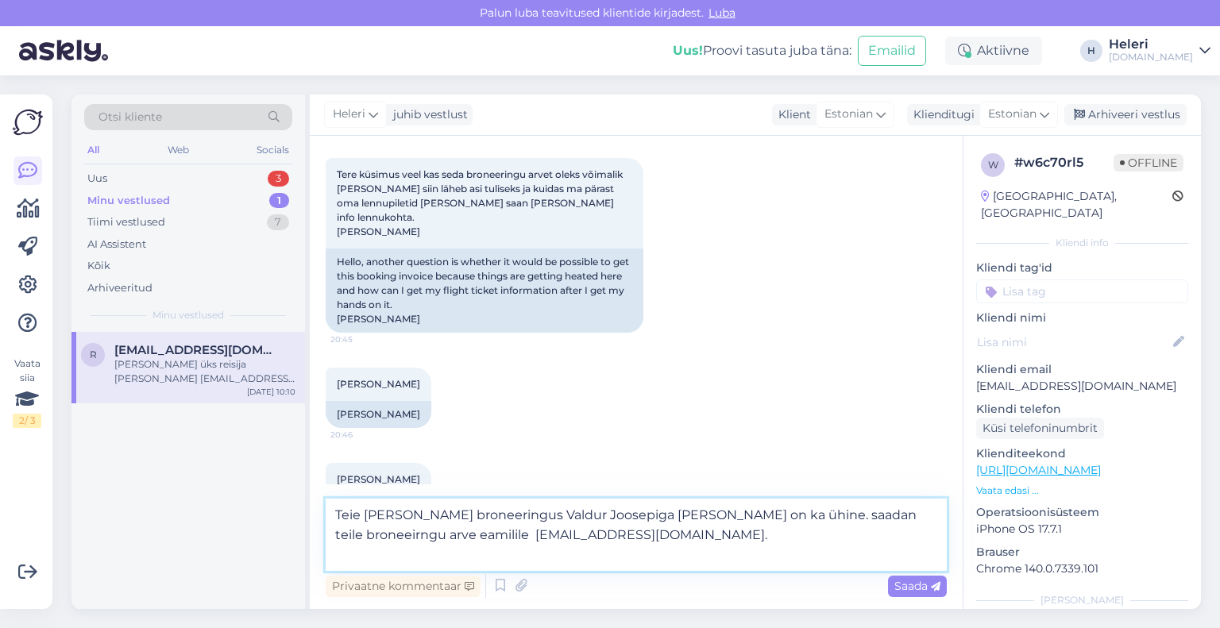
scroll to position [51, 0]
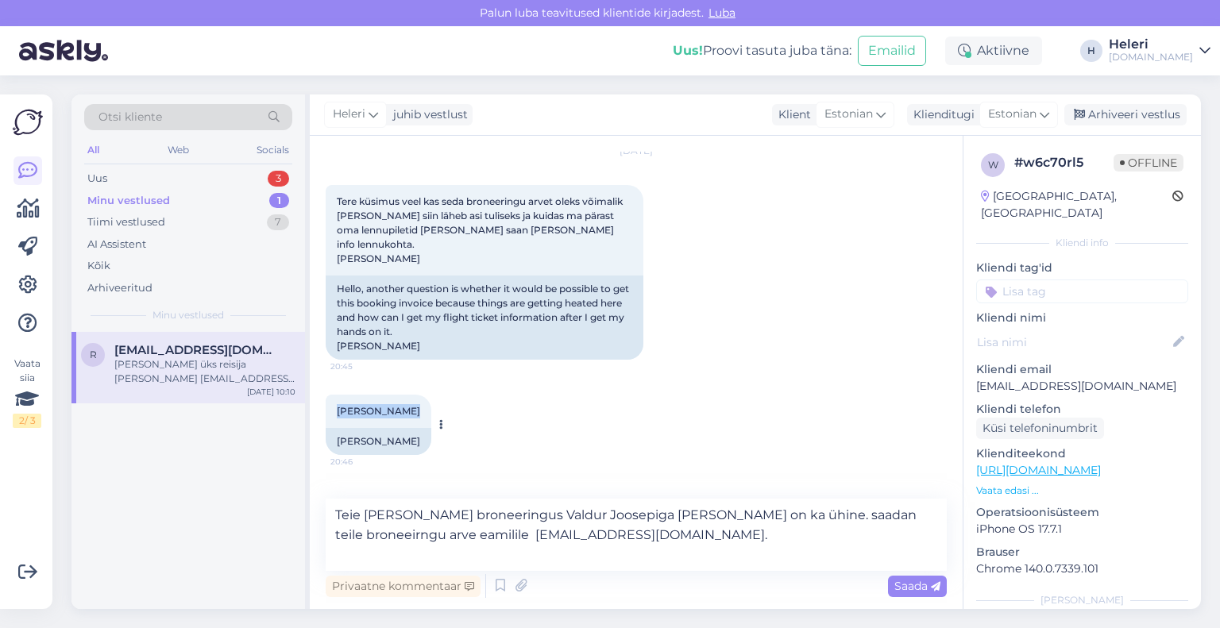
drag, startPoint x: 334, startPoint y: 396, endPoint x: 408, endPoint y: 404, distance: 75.0
click at [410, 403] on div "[PERSON_NAME] 20:46" at bounding box center [379, 411] width 106 height 33
copy span "[PERSON_NAME]"
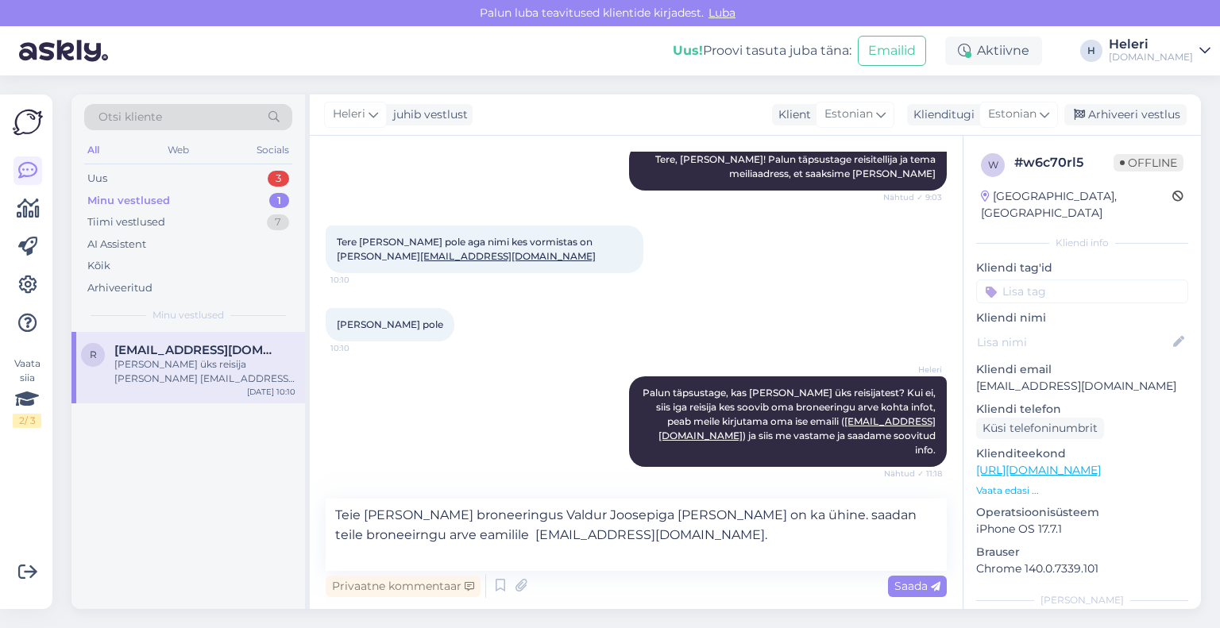
scroll to position [528, 0]
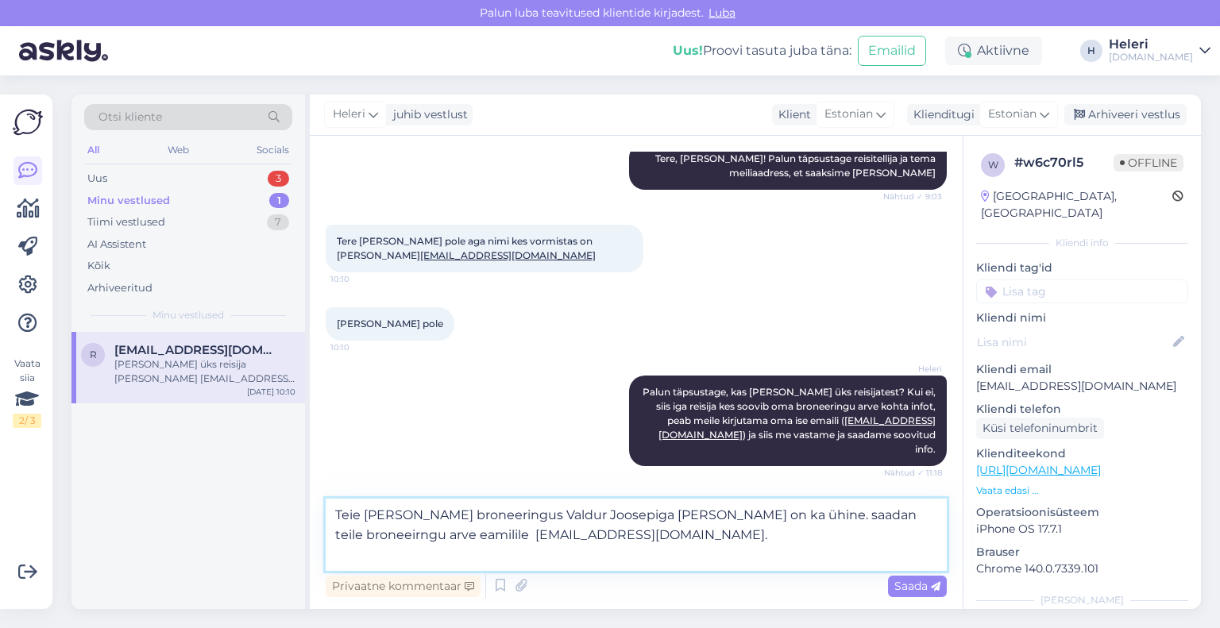
paste textarea "[PERSON_NAME]"
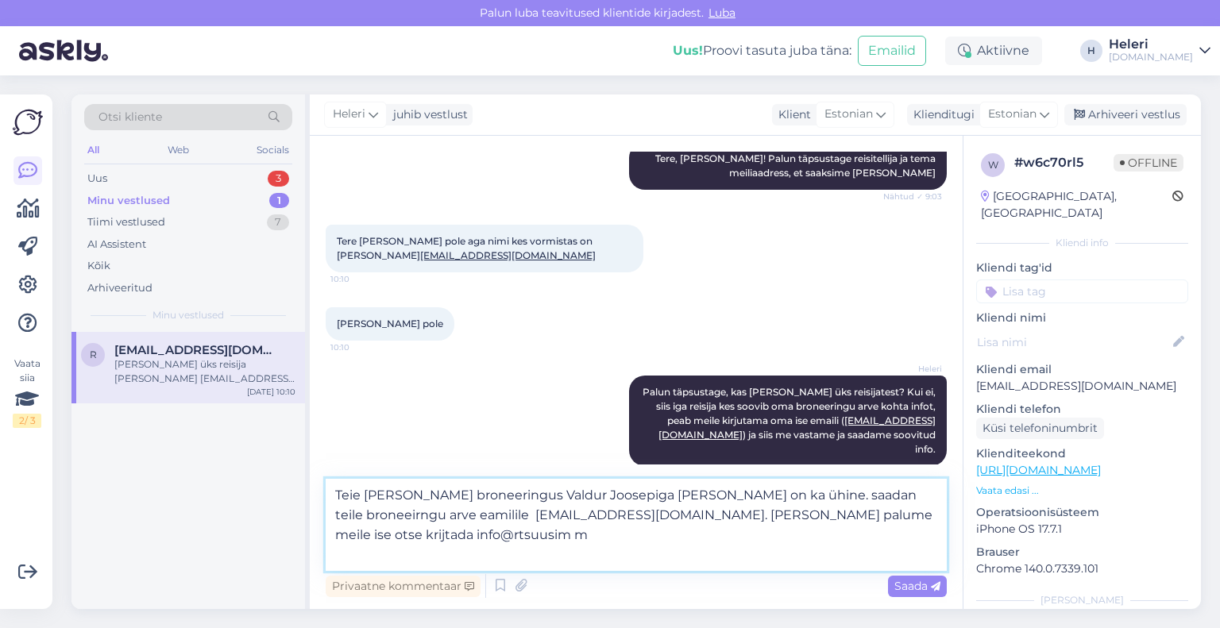
drag, startPoint x: 418, startPoint y: 533, endPoint x: 460, endPoint y: 535, distance: 42.1
click at [460, 533] on textarea "Teie [PERSON_NAME] broneeringus Valdur Joosepiga [PERSON_NAME] on ka ühine. saa…" at bounding box center [636, 525] width 621 height 92
click at [767, 497] on textarea "Teie [PERSON_NAME] broneeringus Valdur Joosepiga [PERSON_NAME] on ka ühine. saa…" at bounding box center [636, 525] width 621 height 92
click at [895, 498] on textarea "Teie [PERSON_NAME] broneeringus Valdur Joosepiga [PERSON_NAME] on ka ühine. Saa…" at bounding box center [636, 525] width 621 height 92
click at [379, 517] on textarea "Teie [PERSON_NAME] broneeringus Valdur Joosepiga [PERSON_NAME] on ka ühine. Saa…" at bounding box center [636, 525] width 621 height 92
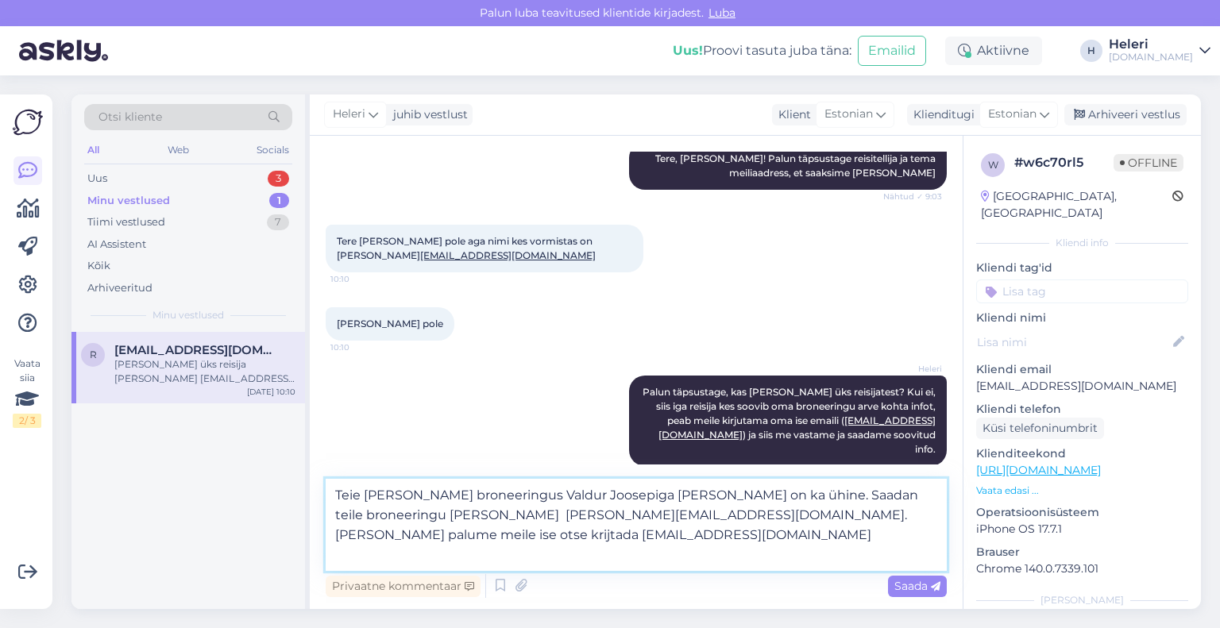
click at [839, 520] on textarea "Teie [PERSON_NAME] broneeringus Valdur Joosepiga [PERSON_NAME] on ka ühine. Saa…" at bounding box center [636, 525] width 621 height 92
click at [837, 520] on textarea "Teie [PERSON_NAME] broneeringus Valdur Joosepiga [PERSON_NAME] on ka ühine. Saa…" at bounding box center [636, 525] width 621 height 92
click at [377, 540] on textarea "Teie [PERSON_NAME] broneeringus Valdur Joosepiga [PERSON_NAME] on ka ühine. Saa…" at bounding box center [636, 525] width 621 height 92
click at [447, 536] on textarea "Teie [PERSON_NAME] broneeringus Valdur Joosepiga [PERSON_NAME] on ka ühine. Saa…" at bounding box center [636, 525] width 621 height 92
drag, startPoint x: 829, startPoint y: 516, endPoint x: 941, endPoint y: 527, distance: 111.8
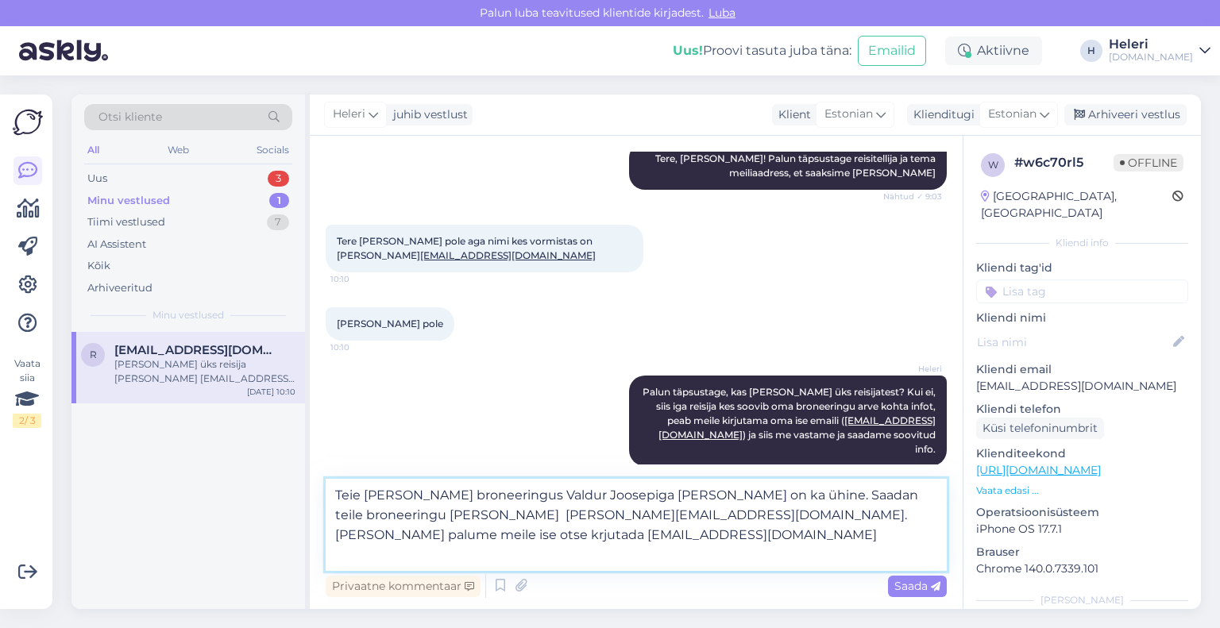
click at [941, 527] on textarea "Teie [PERSON_NAME] broneeringus Valdur Joosepiga [PERSON_NAME] on ka ühine. Saa…" at bounding box center [636, 525] width 621 height 92
click at [413, 521] on textarea "Teie [PERSON_NAME] broneeringus Valdur Joosepiga [PERSON_NAME] on ka ühine. Saa…" at bounding box center [636, 525] width 621 height 92
click at [415, 517] on textarea "Teie [PERSON_NAME] broneeringus Valdur Joosepiga [PERSON_NAME] on ka ühine. Saa…" at bounding box center [636, 525] width 621 height 92
click at [911, 517] on textarea "Teie [PERSON_NAME] broneeringus Valdur Joosepiga [PERSON_NAME] on ka ühine. Saa…" at bounding box center [636, 525] width 621 height 92
drag, startPoint x: 434, startPoint y: 535, endPoint x: 329, endPoint y: 530, distance: 105.0
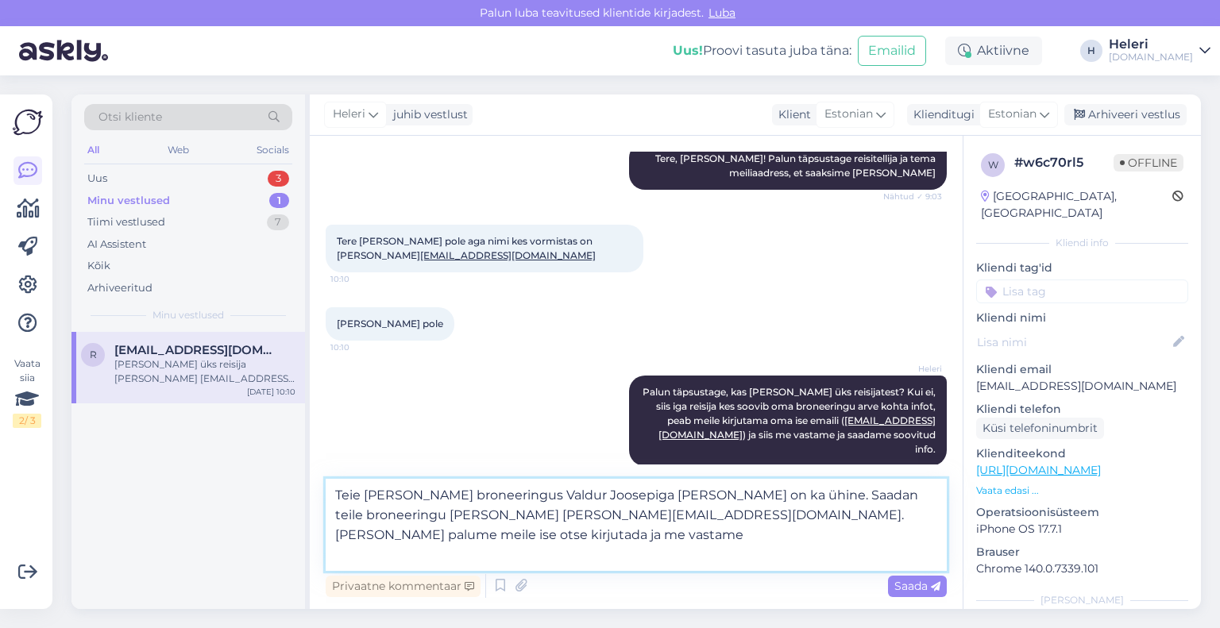
click at [329, 530] on textarea "Teie [PERSON_NAME] broneeringus Valdur Joosepiga [PERSON_NAME] on ka ühine. Saa…" at bounding box center [636, 525] width 621 height 92
click at [664, 519] on textarea "Teie [PERSON_NAME] broneeringus Valdur Joosepiga [PERSON_NAME] on ka ühine. Saa…" at bounding box center [636, 525] width 621 height 92
click at [434, 539] on textarea "Teie [PERSON_NAME] broneeringus Valdur Joosepiga [PERSON_NAME] on ka ühine. Saa…" at bounding box center [636, 525] width 621 height 92
click at [631, 537] on textarea "Teie [PERSON_NAME] broneeringus Valdur Joosepiga [PERSON_NAME] on ka ühine. Saa…" at bounding box center [636, 525] width 621 height 92
click at [832, 499] on textarea "Teie [PERSON_NAME] broneeringus Valdur Joosepiga [PERSON_NAME] on ka ühine. Saa…" at bounding box center [636, 525] width 621 height 92
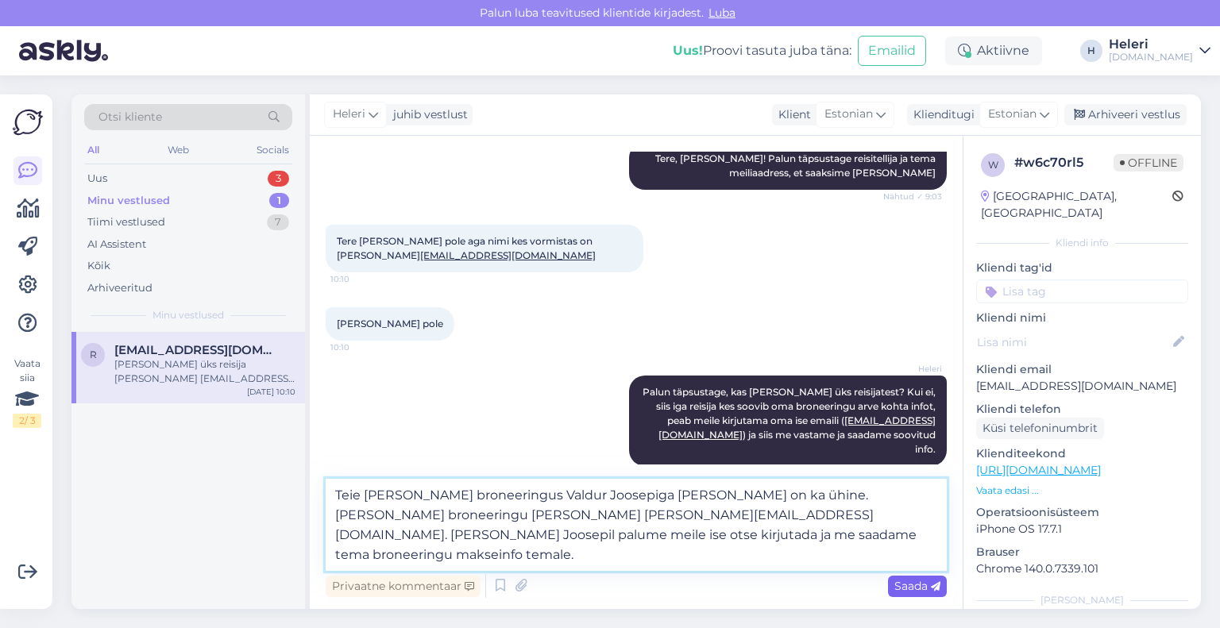
type textarea "Teie [PERSON_NAME] broneeringus Valdur Joosepiga [PERSON_NAME] on ka ühine. [PE…"
click at [918, 587] on span "Saada" at bounding box center [918, 586] width 46 height 14
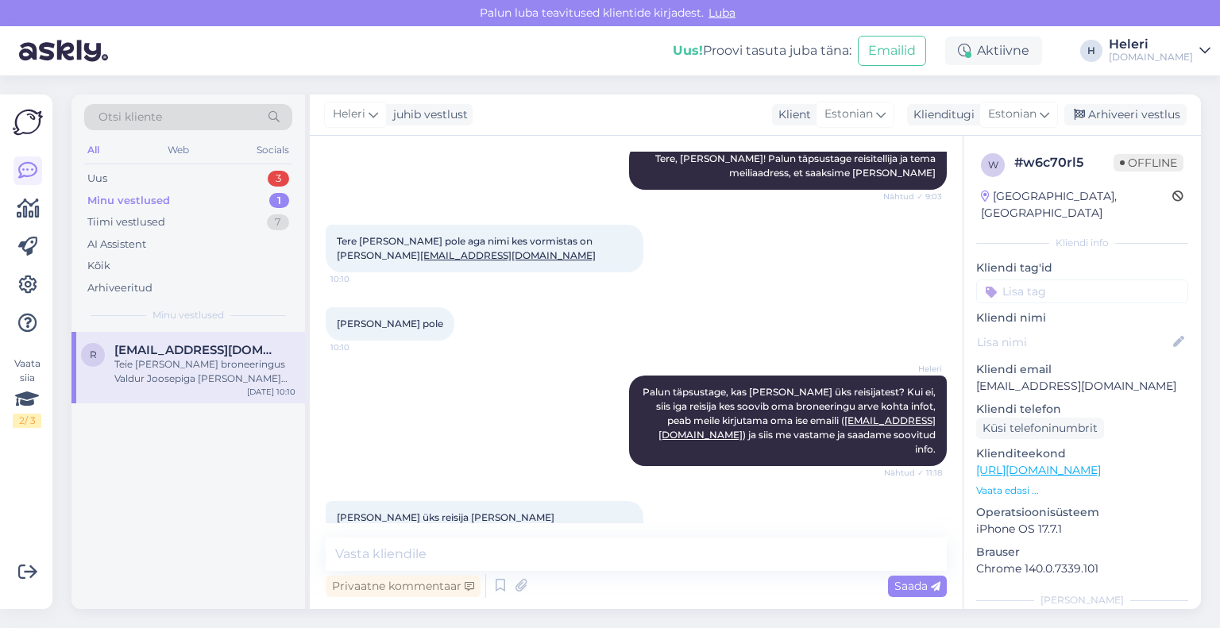
scroll to position [653, 0]
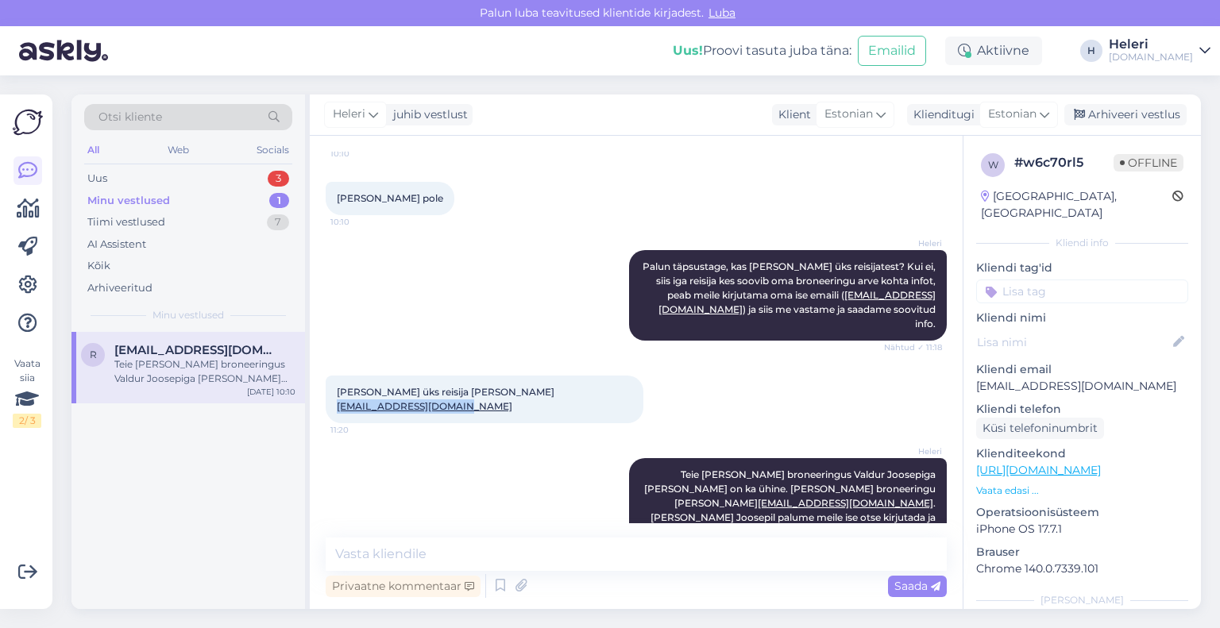
drag, startPoint x: 505, startPoint y: 360, endPoint x: 624, endPoint y: 364, distance: 119.2
click at [632, 376] on div "[PERSON_NAME] üks reisija [PERSON_NAME] [PERSON_NAME][EMAIL_ADDRESS][DOMAIN_NAM…" at bounding box center [485, 400] width 318 height 48
copy link "[EMAIL_ADDRESS][DOMAIN_NAME]"
click at [202, 206] on div "Minu vestlused 1" at bounding box center [188, 201] width 208 height 22
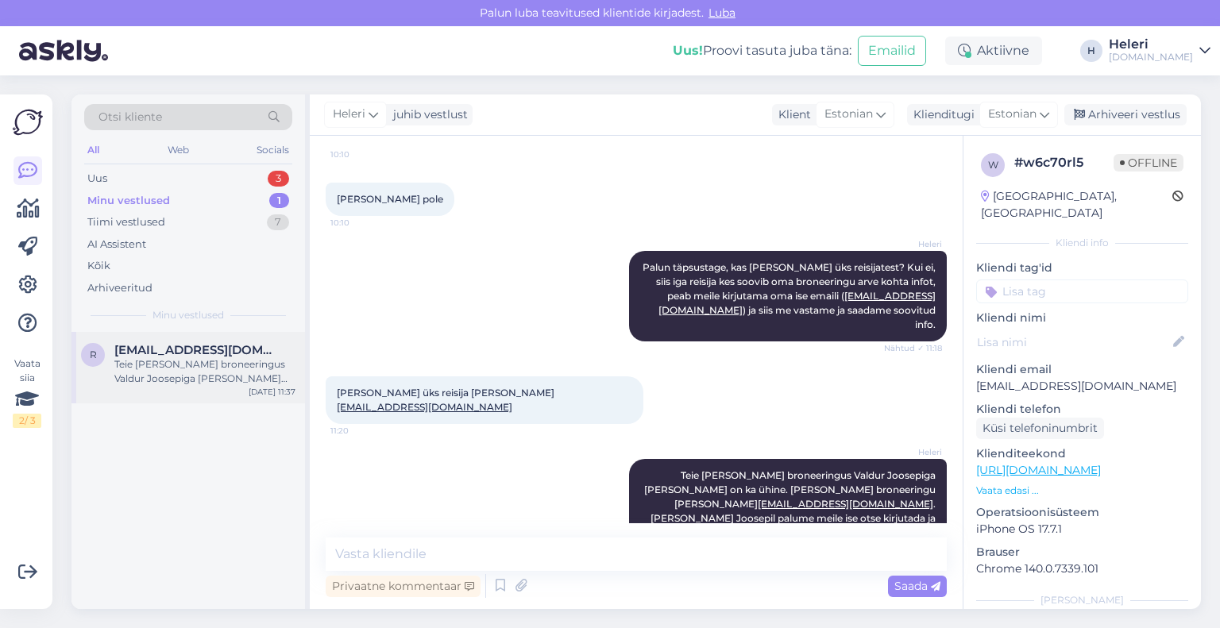
click at [198, 356] on span "[EMAIL_ADDRESS][DOMAIN_NAME]" at bounding box center [196, 350] width 165 height 14
click at [1119, 114] on div "Arhiveeri vestlus" at bounding box center [1126, 114] width 122 height 21
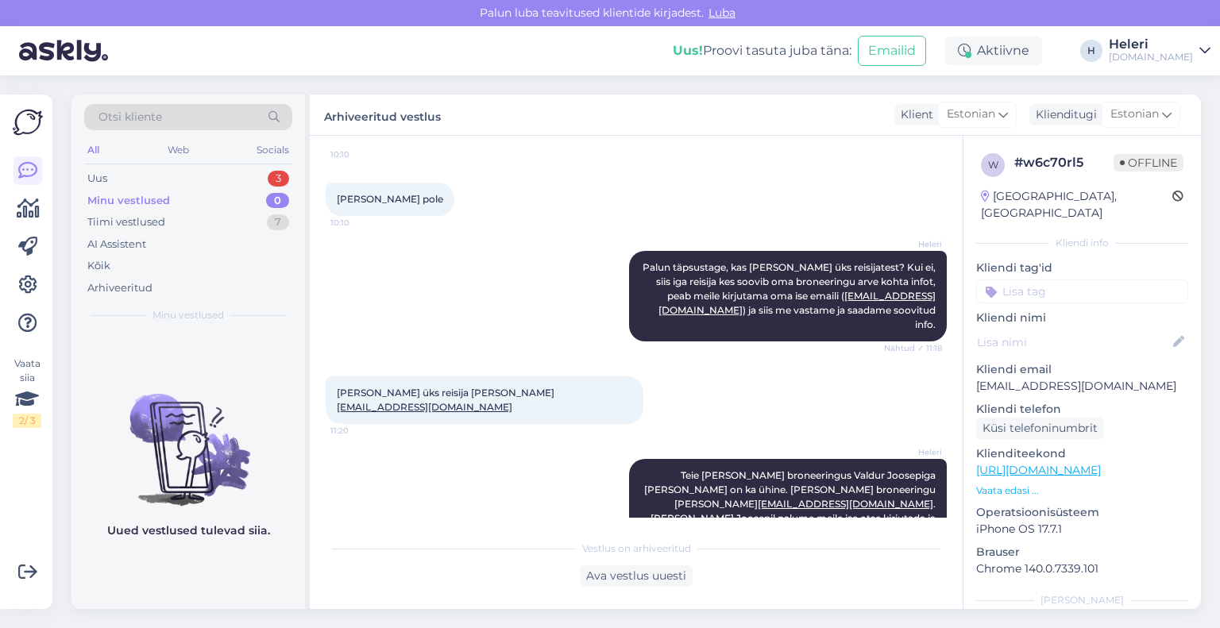
click at [1103, 48] on div "H" at bounding box center [1092, 51] width 22 height 22
click at [1161, 54] on div "[DOMAIN_NAME]" at bounding box center [1151, 57] width 84 height 13
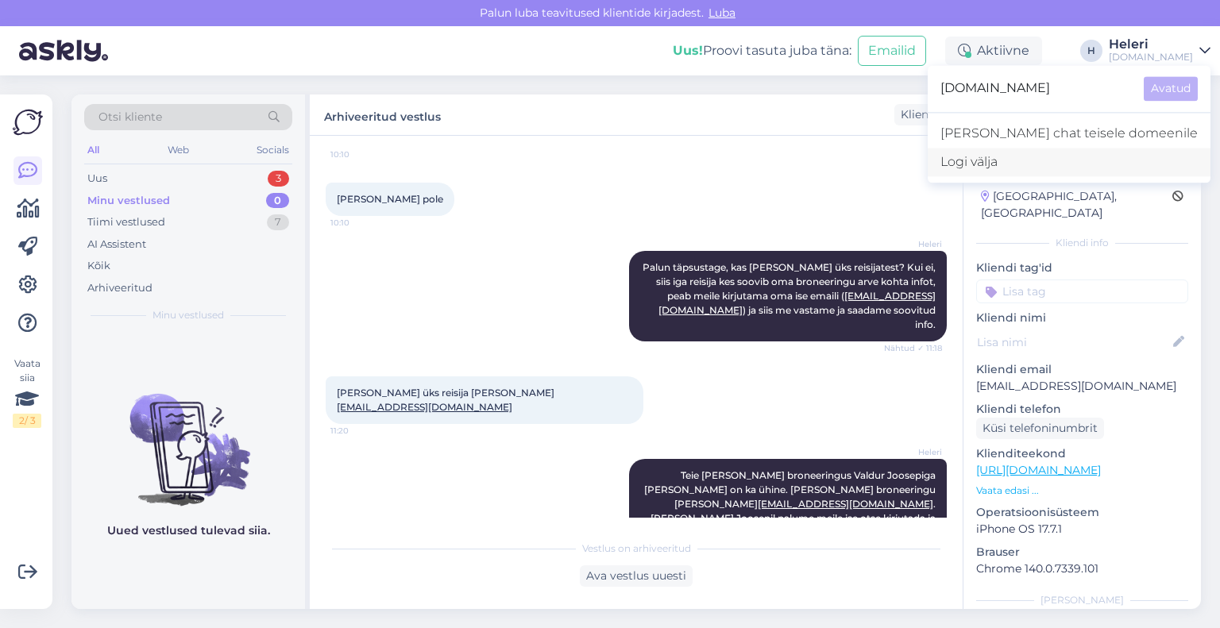
click at [1120, 164] on div "Logi välja" at bounding box center [1069, 162] width 283 height 29
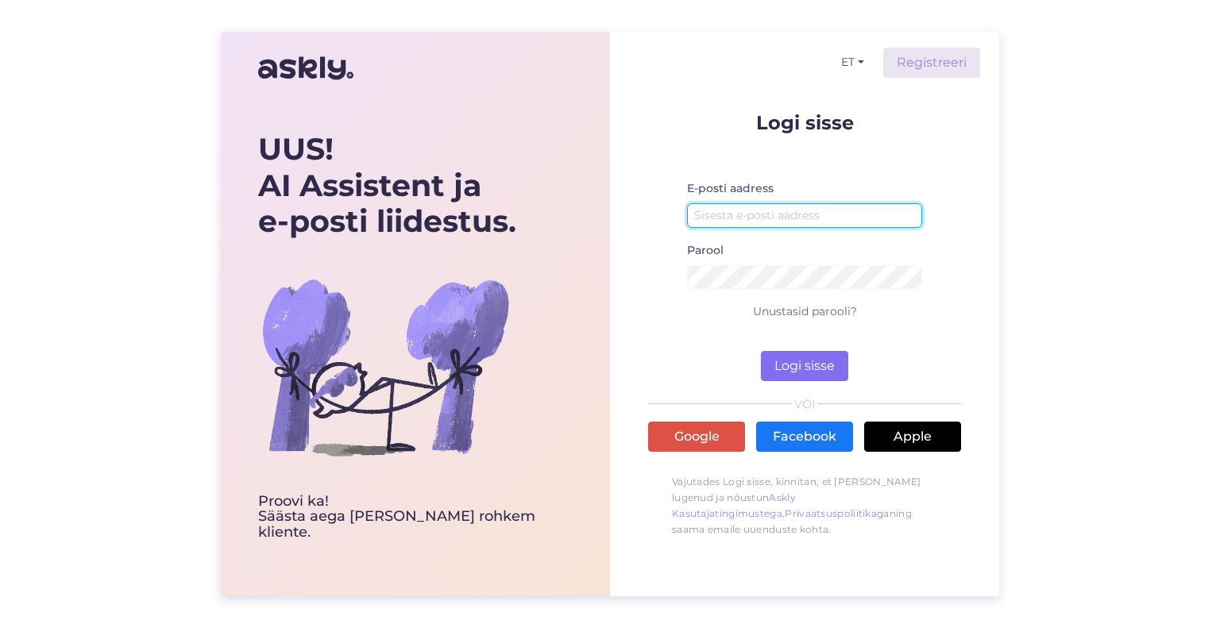
type input "[EMAIL_ADDRESS][DOMAIN_NAME]"
click at [804, 364] on button "Logi sisse" at bounding box center [804, 366] width 87 height 30
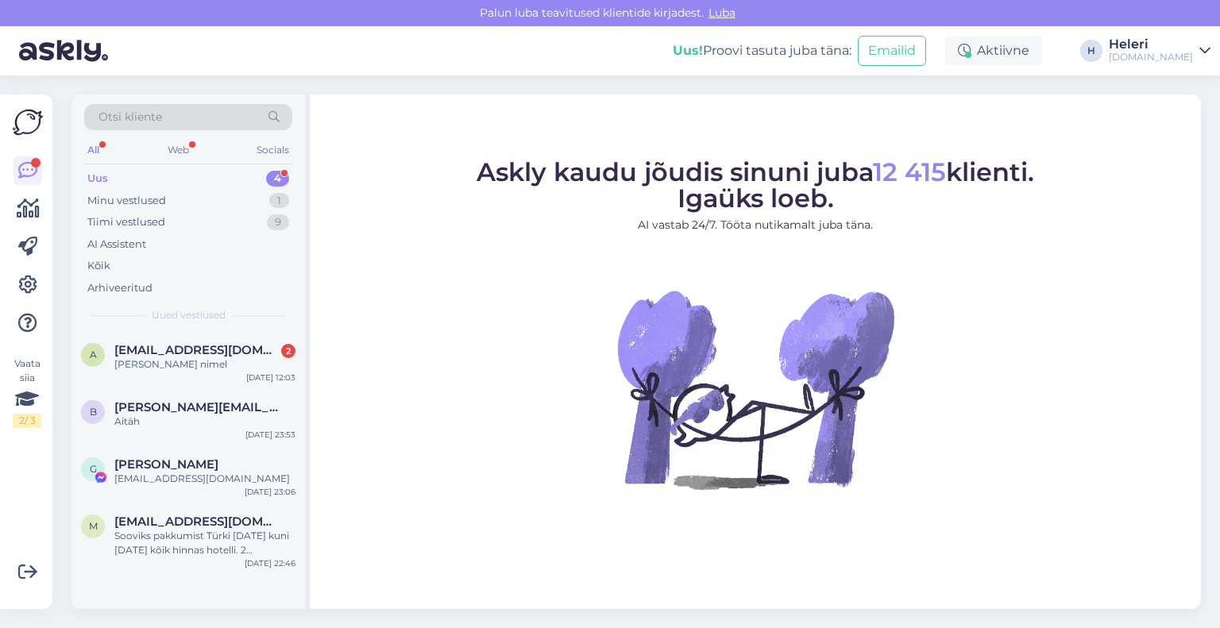
click at [207, 183] on div "Uus 4" at bounding box center [188, 179] width 208 height 22
click at [190, 351] on span "ariane0@hotmail.com" at bounding box center [196, 350] width 165 height 14
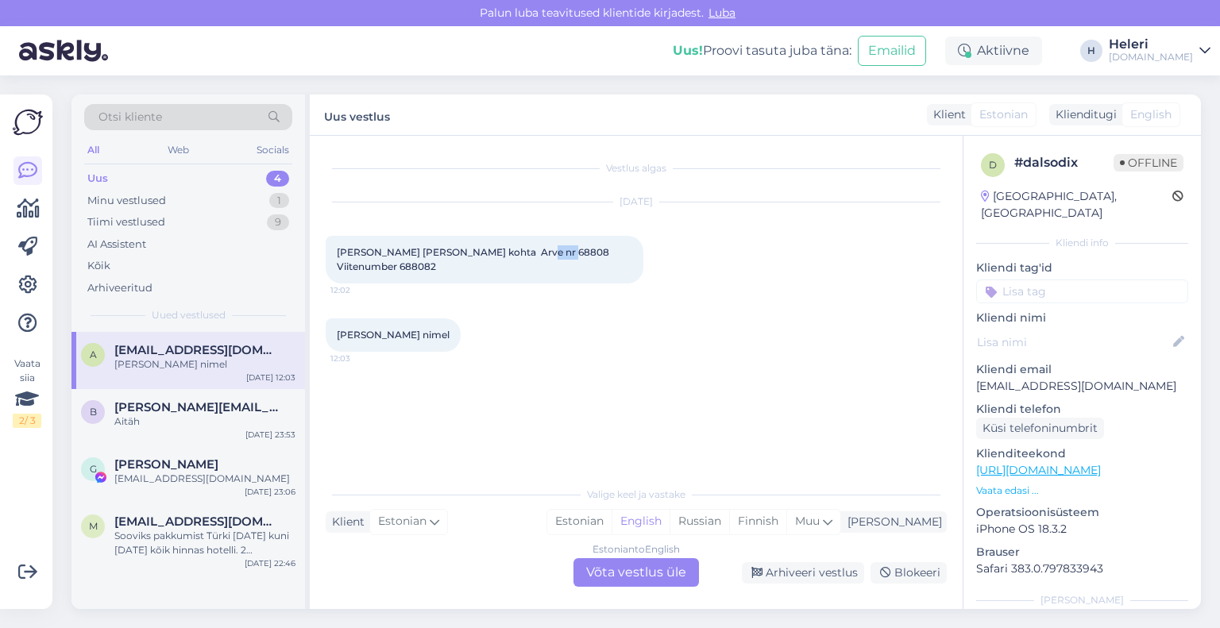
drag, startPoint x: 516, startPoint y: 251, endPoint x: 545, endPoint y: 251, distance: 29.4
click at [545, 251] on span "Soovik arvet oma reisi kohta Arve nr 68808 Viitenumber 688082" at bounding box center [474, 259] width 275 height 26
copy span "68808"
click at [626, 569] on div "Estonian to English Võta vestlus üle" at bounding box center [637, 573] width 126 height 29
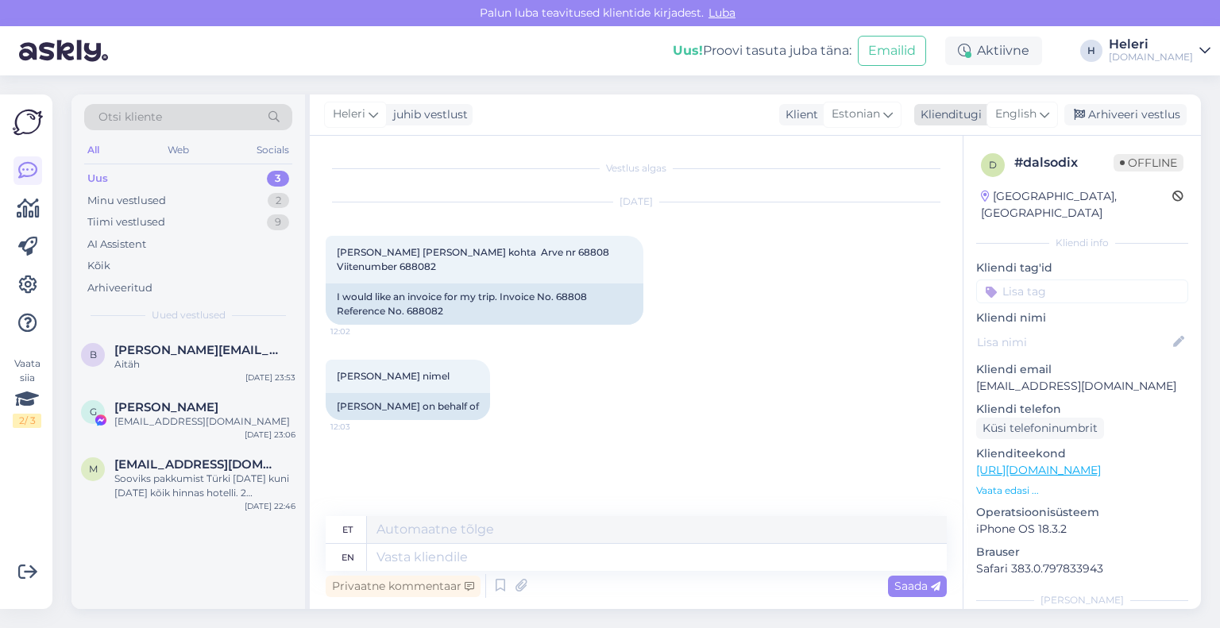
click at [1023, 116] on span "English" at bounding box center [1016, 114] width 41 height 17
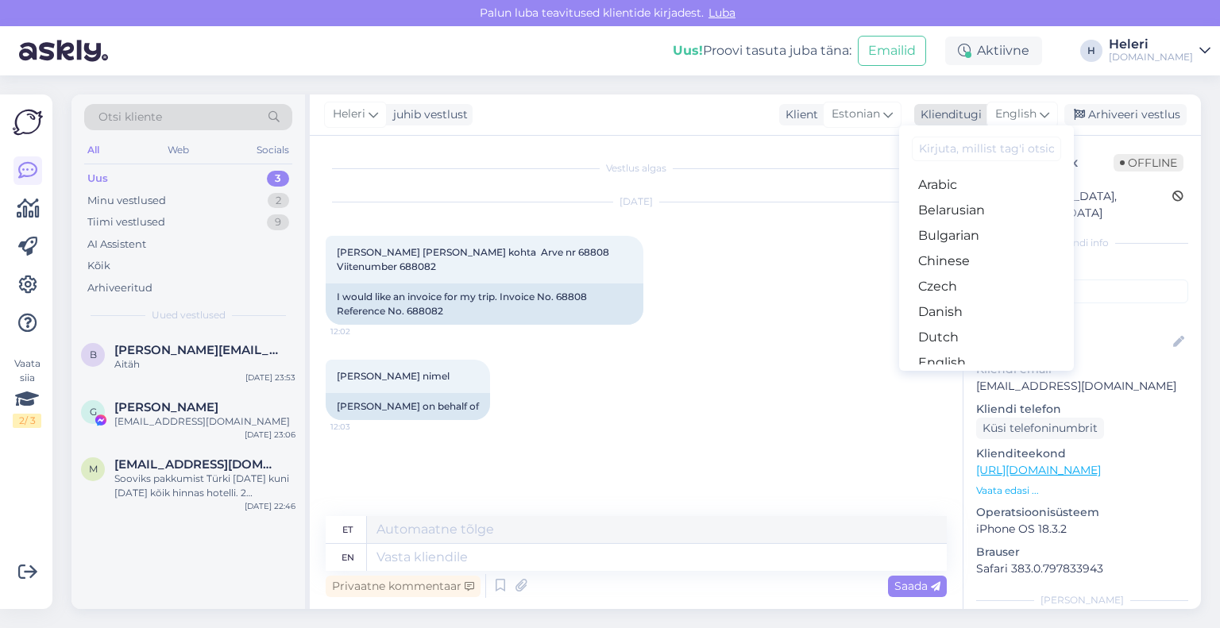
click at [1023, 114] on span "English" at bounding box center [1016, 114] width 41 height 17
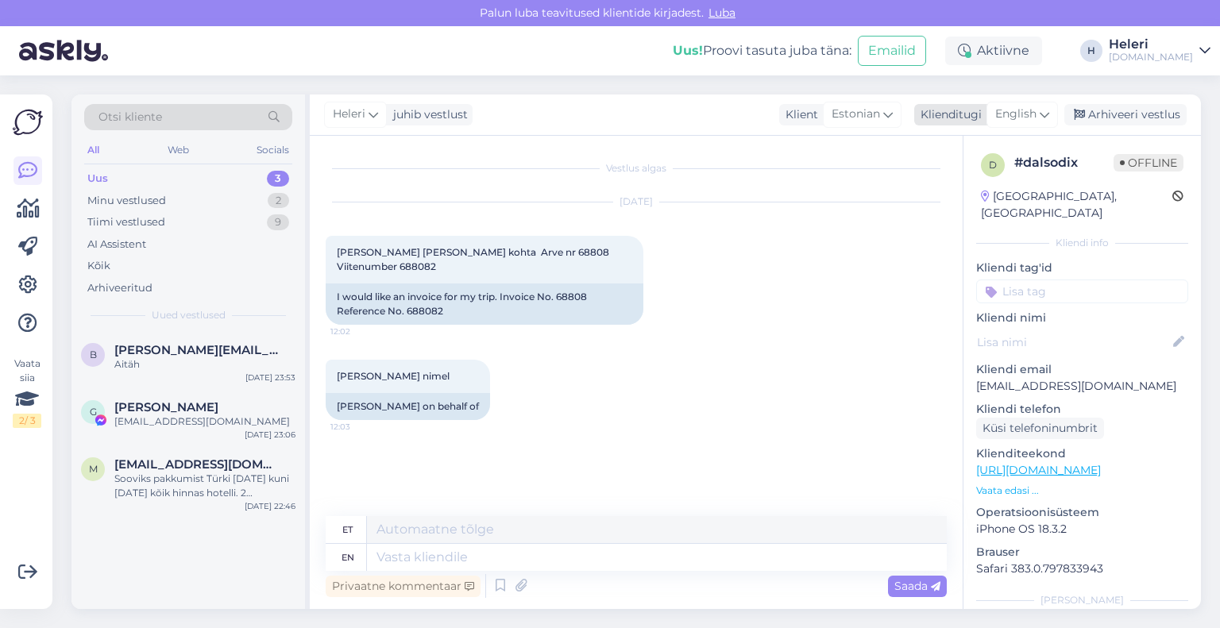
click at [1032, 114] on span "English" at bounding box center [1016, 114] width 41 height 17
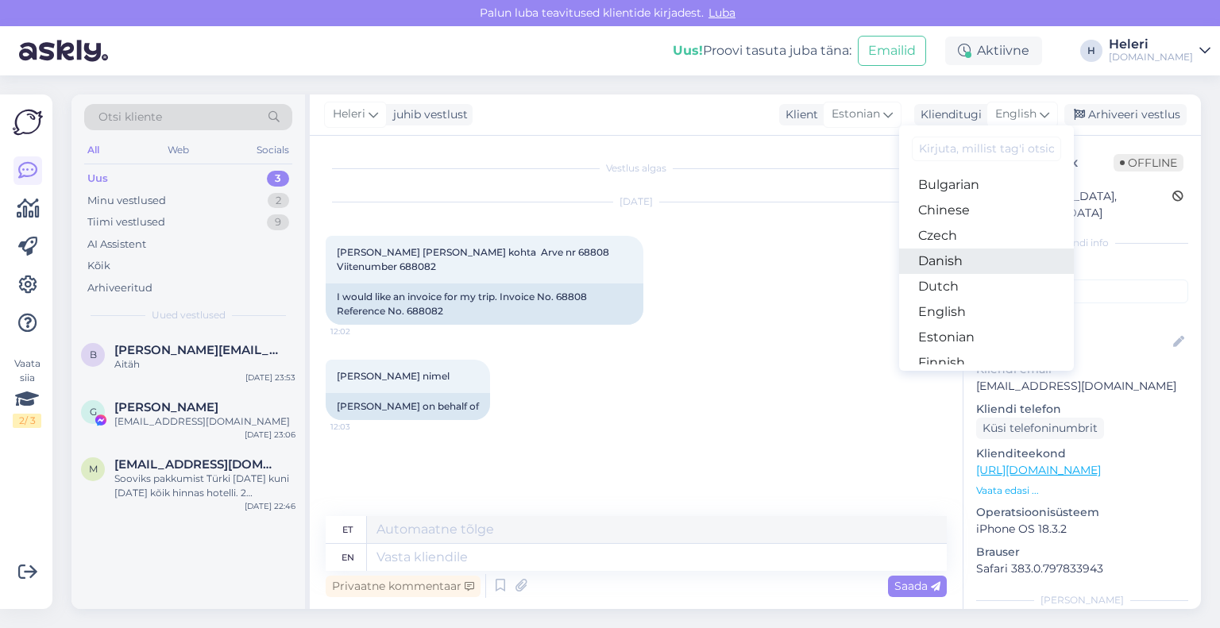
scroll to position [79, 0]
drag, startPoint x: 972, startPoint y: 304, endPoint x: 432, endPoint y: 466, distance: 564.1
click at [972, 304] on link "Estonian" at bounding box center [986, 308] width 175 height 25
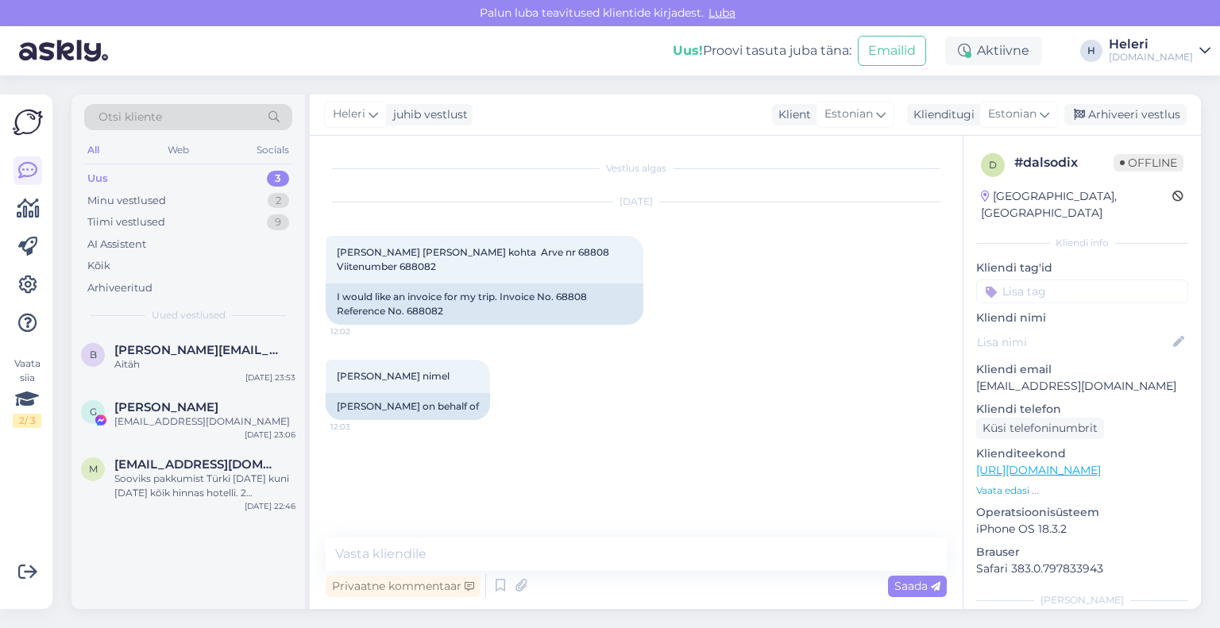
click at [416, 521] on div "Vestlus algas Sep 8 2025 Soovik arvet oma reisi kohta Arve nr 68808 Viitenumber…" at bounding box center [644, 338] width 636 height 372
click at [412, 556] on textarea at bounding box center [636, 554] width 621 height 33
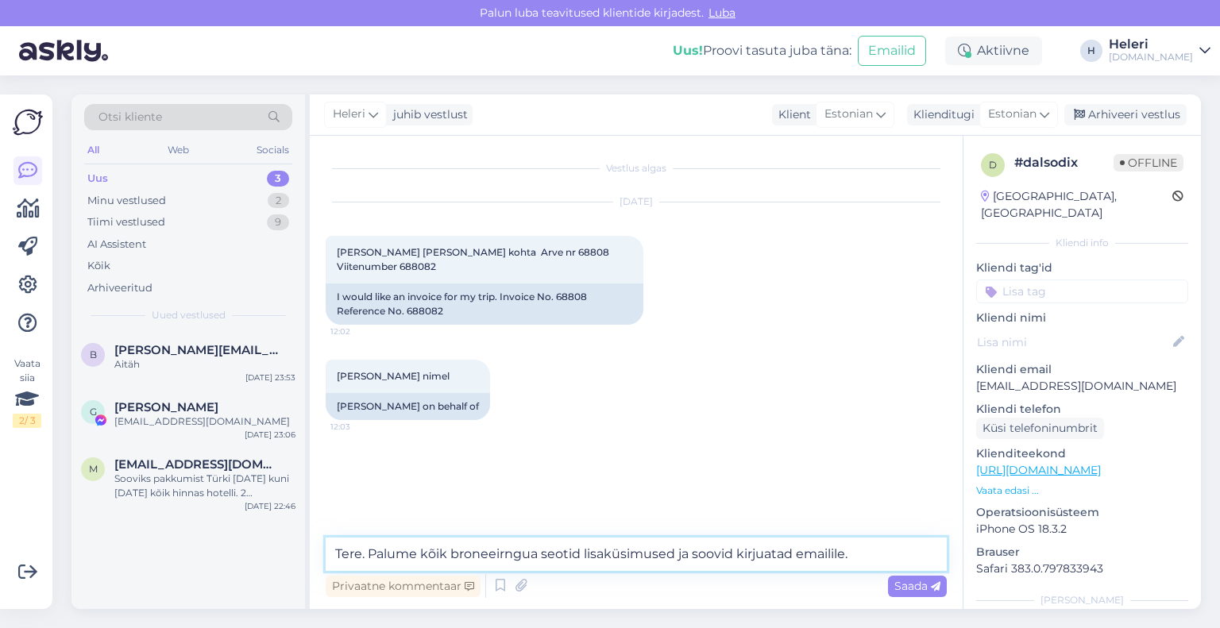
drag, startPoint x: 496, startPoint y: 559, endPoint x: 505, endPoint y: 559, distance: 8.8
click at [505, 559] on textarea "Tere. Palume kõik broneeirngua seotid lisaküsimused ja soovid kirjuatad emailil…" at bounding box center [636, 554] width 621 height 33
click at [512, 559] on textarea "Tere. Palume kõik broneeringua seotid lisaküsimused ja soovid kirjuatad emailil…" at bounding box center [636, 554] width 621 height 33
click at [529, 556] on textarea "Tere. Palume kõik broneeringua seotid lisaküsimused ja soovid kirjuatad emailil…" at bounding box center [636, 554] width 621 height 33
click at [576, 559] on textarea "Tere. Palume kõik broneeringuga seotid lisaküsimused ja soovid kirjuatad emaili…" at bounding box center [636, 554] width 621 height 33
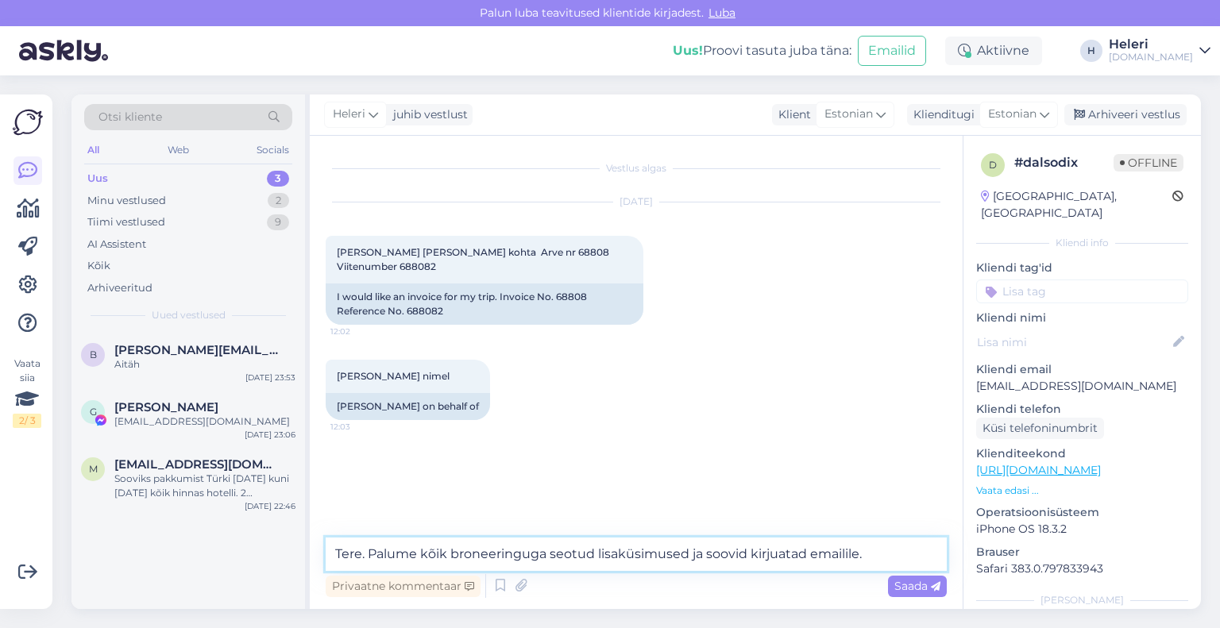
drag, startPoint x: 779, startPoint y: 556, endPoint x: 808, endPoint y: 557, distance: 28.6
click at [808, 557] on textarea "Tere. Palume kõik broneeringuga seotud lisaküsimused ja soovid kirjuatad emaili…" at bounding box center [636, 554] width 621 height 33
click at [864, 553] on textarea "Tere. Palume kõik broneeringuga seotud lisaküsimused ja soovid kirjutada emaili…" at bounding box center [636, 554] width 621 height 33
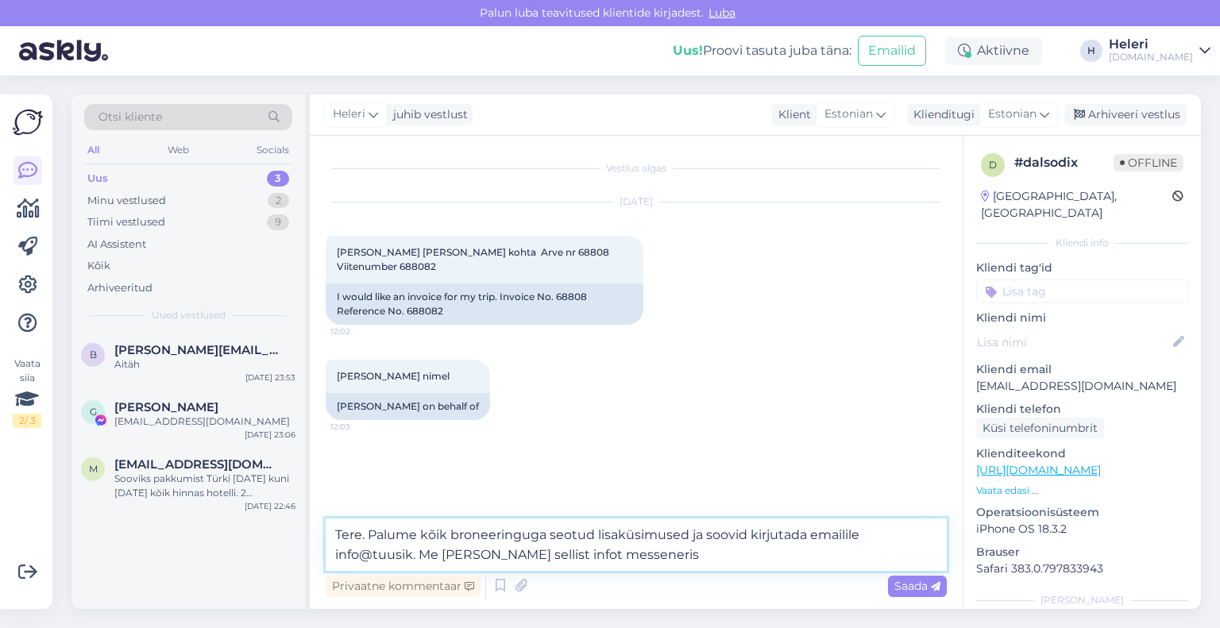
drag, startPoint x: 418, startPoint y: 555, endPoint x: 664, endPoint y: 559, distance: 246.3
click at [664, 559] on textarea "Tere. Palume kõik broneeringuga seotud lisaküsimused ja soovid kirjutada emaili…" at bounding box center [636, 545] width 621 height 52
click at [416, 560] on textarea "Tere. Palume kõik broneeringuga seotud lisaküsimused ja soovid kirjutada emaili…" at bounding box center [636, 545] width 621 height 52
click at [541, 537] on textarea "Tere. Palume kõik broneeringuga seotud lisaküsimused ja soovid kirjutada emaili…" at bounding box center [636, 545] width 621 height 52
click at [543, 537] on textarea "Tere. Palume kõik broneeringuga seotud lisaküsimused ja soovid kirjutada emaili…" at bounding box center [636, 545] width 621 height 52
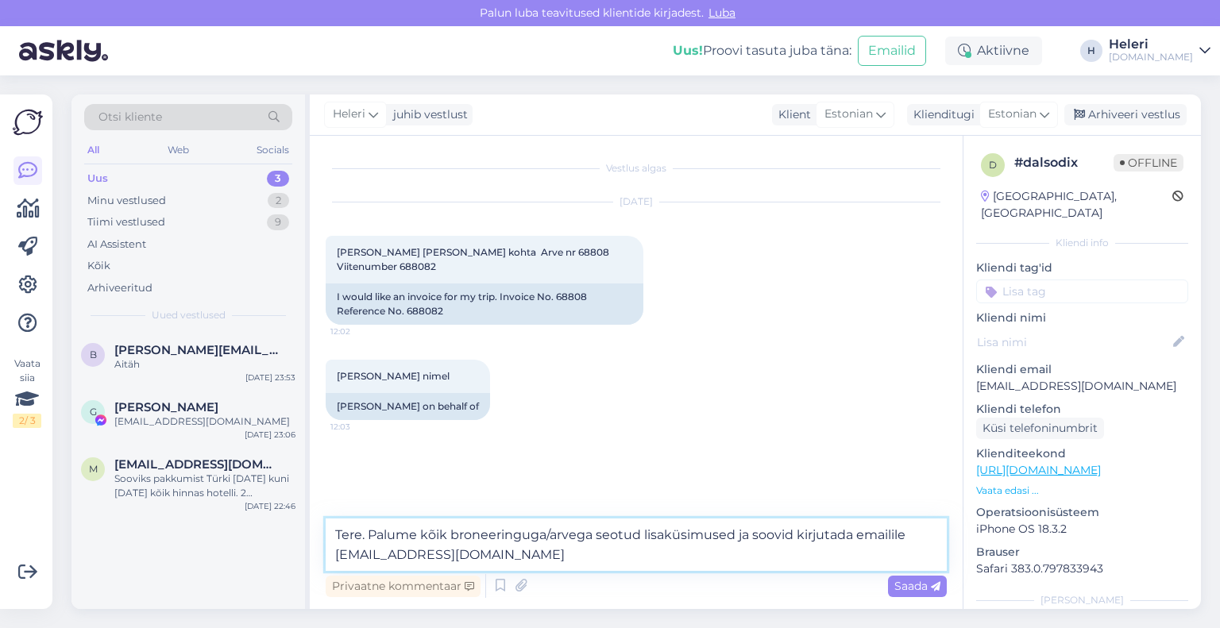
click at [455, 559] on textarea "Tere. Palume kõik broneeringuga/arvega seotud lisaküsimused ja soovid kirjutada…" at bounding box center [636, 545] width 621 height 52
type textarea "Tere. Palume kõik broneeringuga/arvega seotud lisaküsimused ja soovid kirjutada…"
click at [918, 578] on div "Saada" at bounding box center [917, 586] width 59 height 21
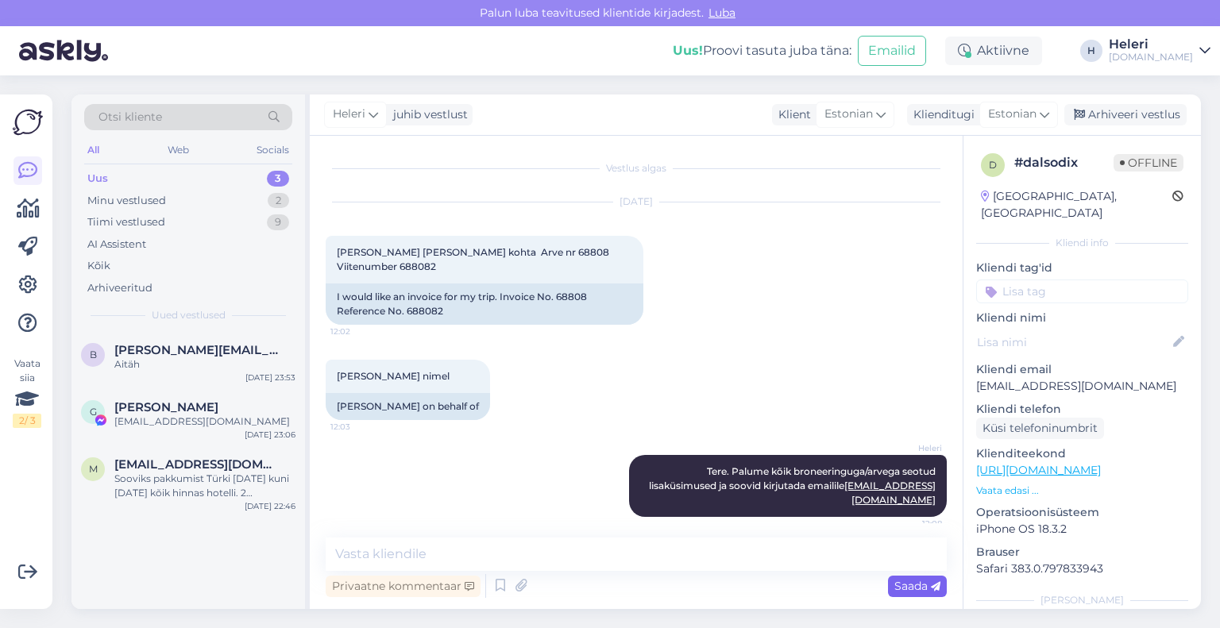
scroll to position [0, 0]
click at [1113, 115] on div "Arhiveeri vestlus" at bounding box center [1126, 114] width 122 height 21
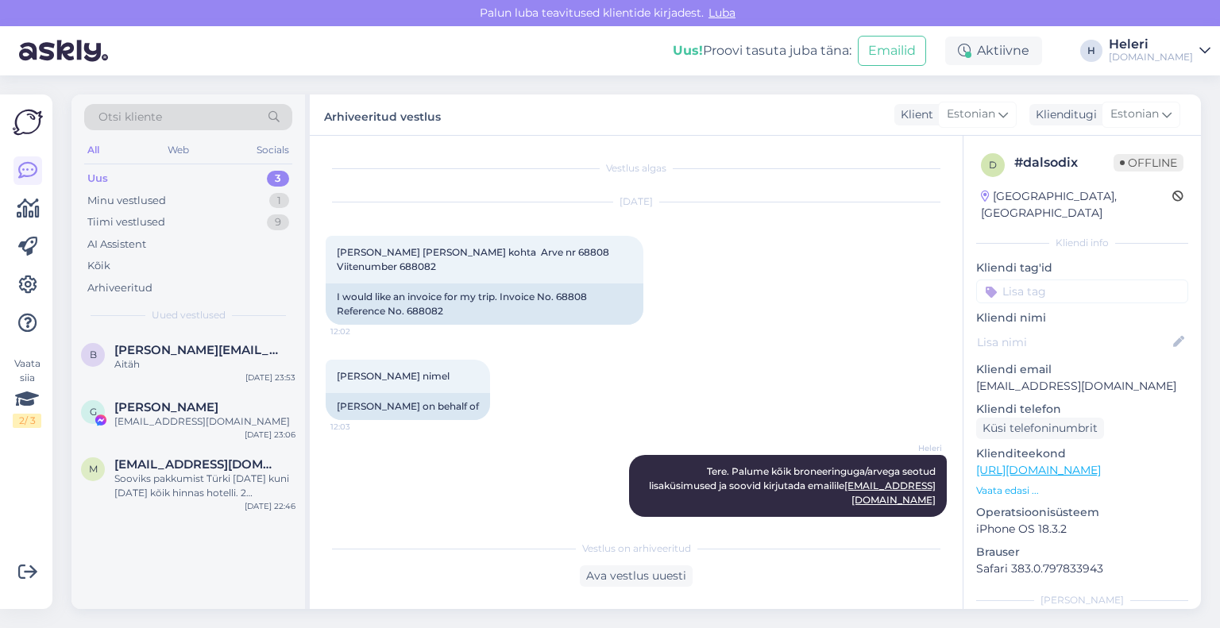
click at [1163, 47] on div "Heleri" at bounding box center [1151, 44] width 84 height 13
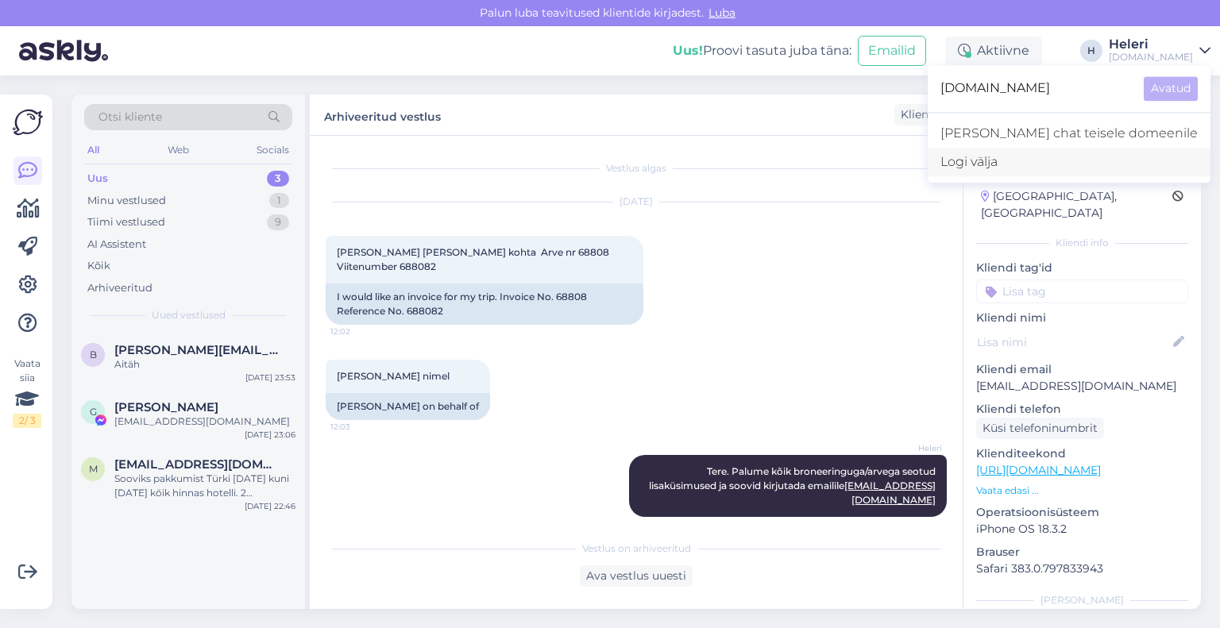
click at [1082, 161] on div "Logi välja" at bounding box center [1069, 162] width 283 height 29
